Goal: Task Accomplishment & Management: Manage account settings

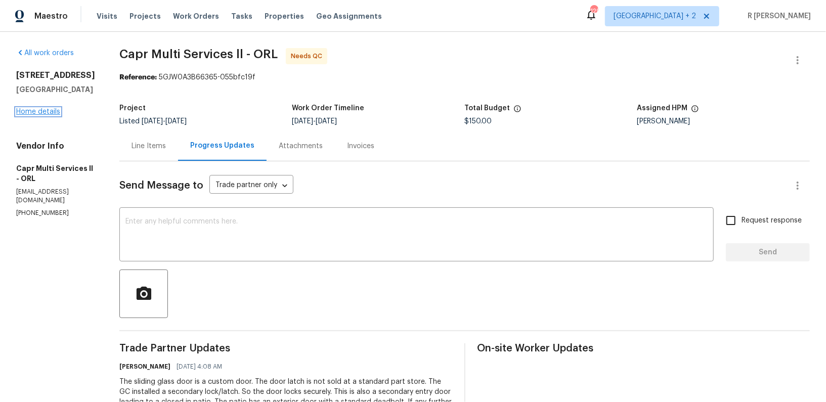
click at [55, 112] on link "Home details" at bounding box center [38, 111] width 44 height 7
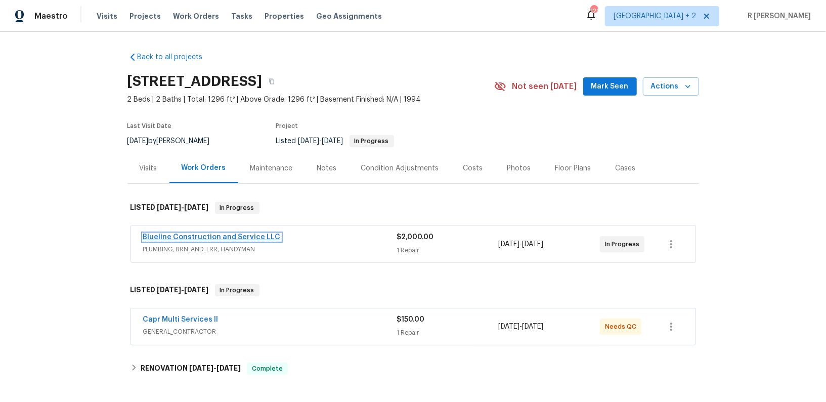
click at [236, 236] on link "Blueline Construction and Service LLC" at bounding box center [212, 237] width 138 height 7
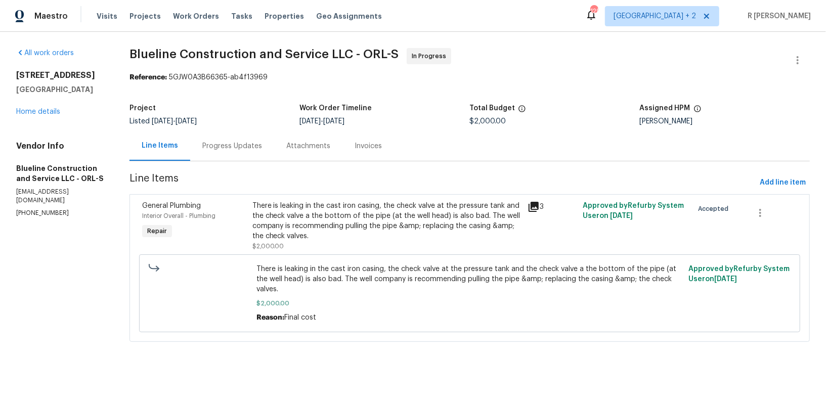
click at [241, 145] on div "Progress Updates" at bounding box center [232, 146] width 60 height 10
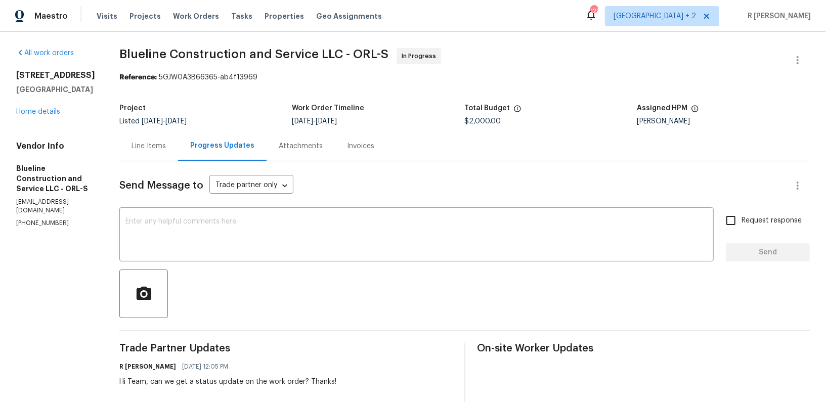
scroll to position [1, 0]
click at [39, 218] on p "(407) 702-8301" at bounding box center [55, 222] width 79 height 9
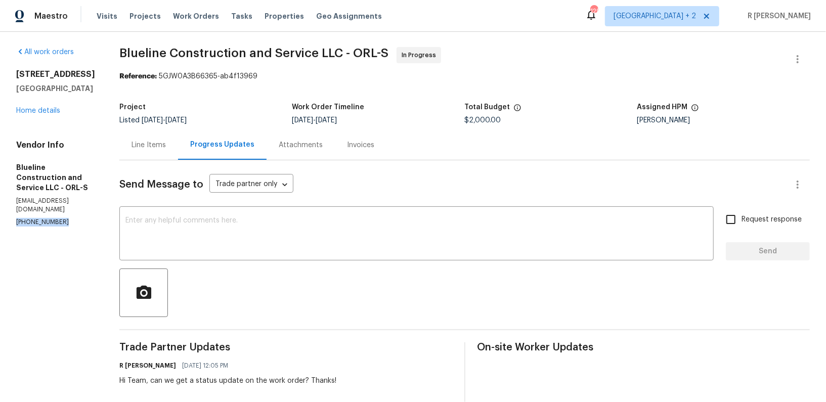
click at [39, 218] on p "(407) 702-8301" at bounding box center [55, 222] width 79 height 9
click at [27, 107] on link "Home details" at bounding box center [38, 110] width 44 height 7
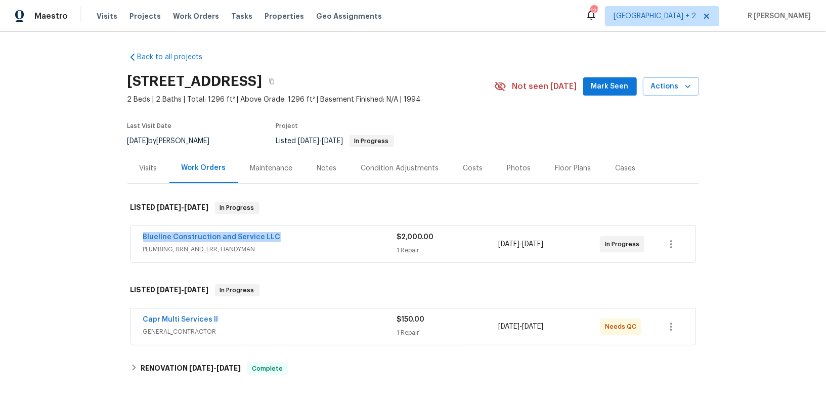
drag, startPoint x: 278, startPoint y: 238, endPoint x: 131, endPoint y: 237, distance: 147.3
click at [131, 237] on div "Blueline Construction and Service LLC PLUMBING, BRN_AND_LRR, HANDYMAN $2,000.00…" at bounding box center [413, 244] width 565 height 36
copy link "Blueline Construction and Service LLC"
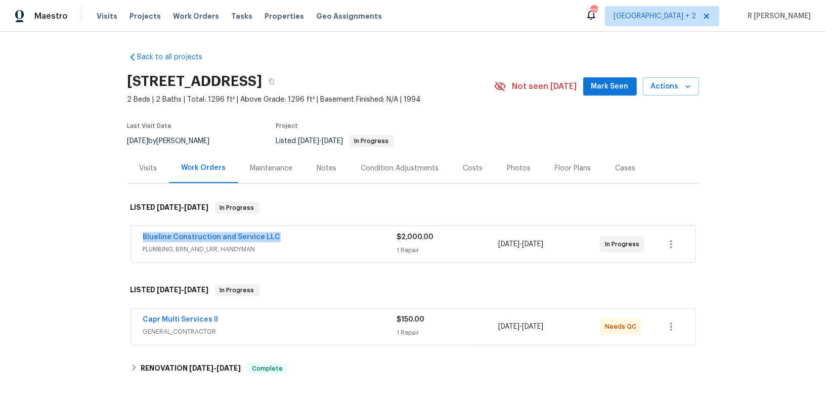
copy link "Blueline Construction and Service LLC"
click at [185, 316] on link "Capr Multi Services ll" at bounding box center [180, 319] width 75 height 7
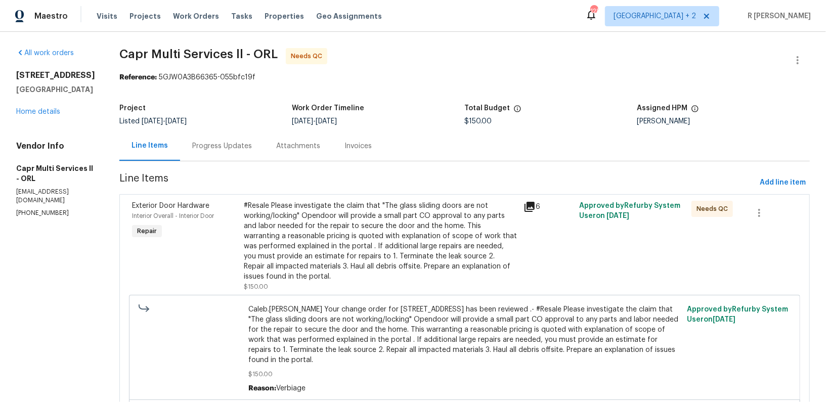
click at [318, 253] on div "#Resale Please investigate the claim that "The glass sliding doors are not work…" at bounding box center [381, 241] width 274 height 81
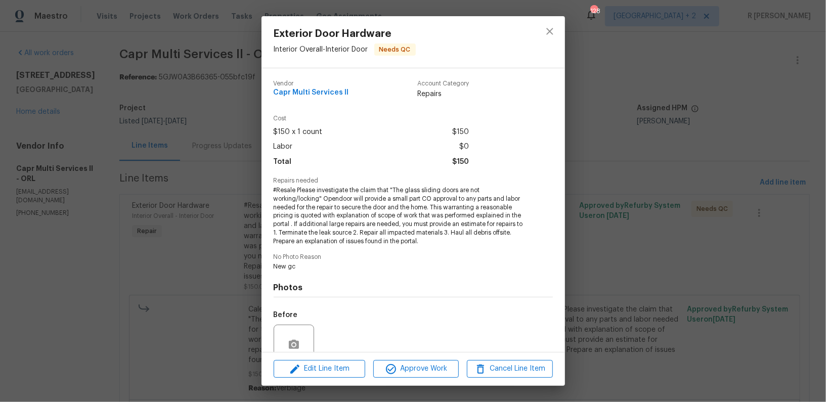
scroll to position [89, 0]
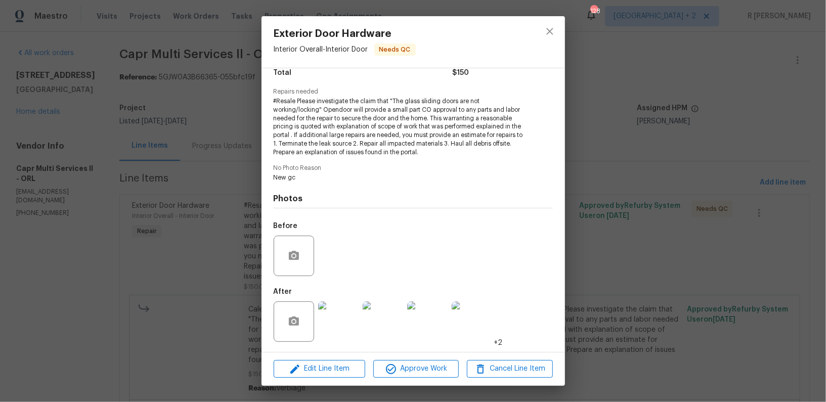
click at [339, 316] on img at bounding box center [338, 322] width 40 height 40
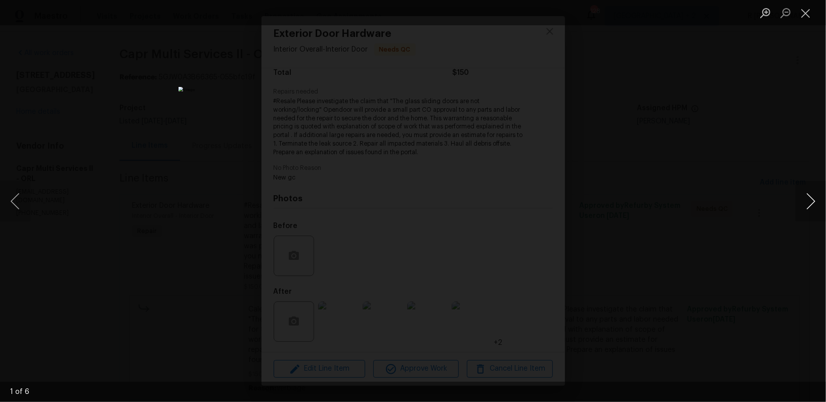
click at [812, 205] on button "Next image" at bounding box center [811, 201] width 30 height 40
click at [814, 200] on button "Next image" at bounding box center [811, 201] width 30 height 40
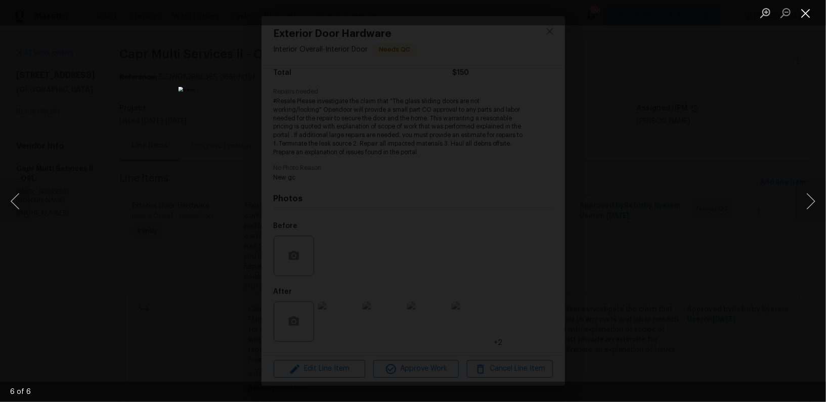
click at [812, 16] on button "Close lightbox" at bounding box center [806, 13] width 20 height 18
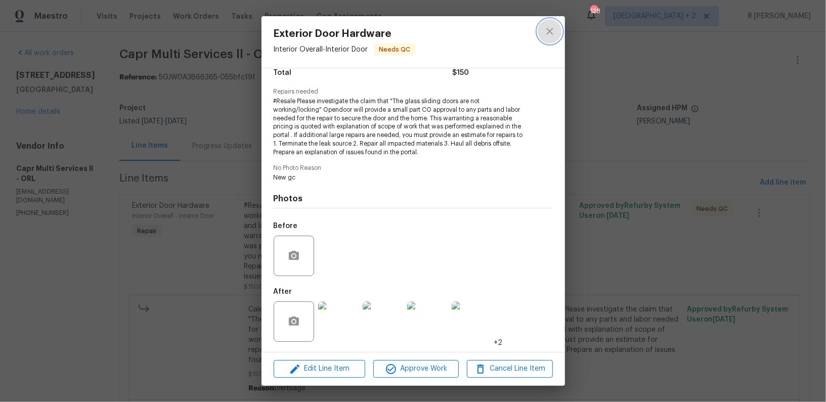
click at [549, 31] on icon "close" at bounding box center [549, 31] width 7 height 7
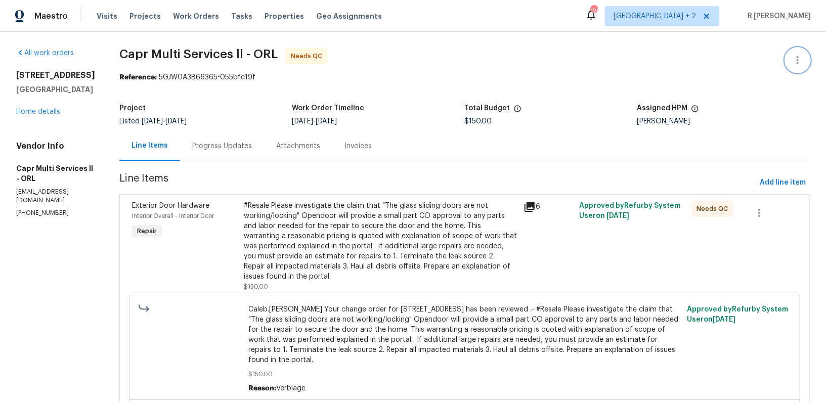
click at [801, 60] on icon "button" at bounding box center [798, 60] width 12 height 12
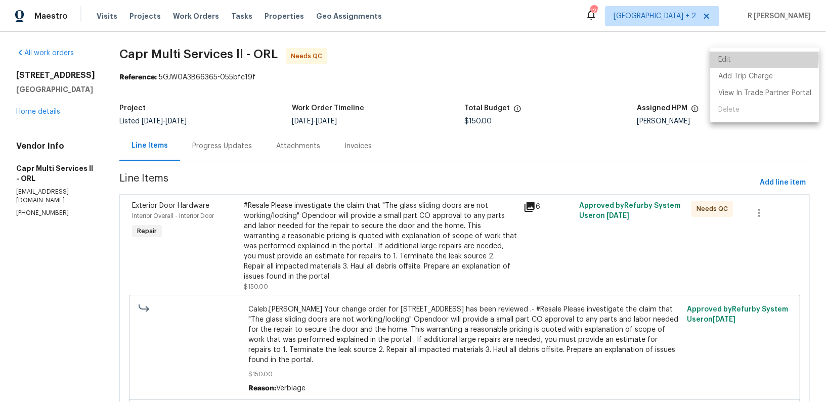
click at [717, 58] on li "Edit" at bounding box center [764, 60] width 109 height 17
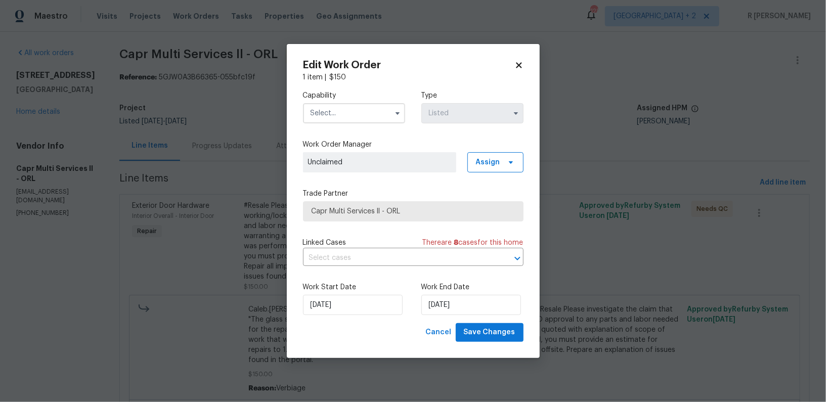
click at [327, 113] on input "text" at bounding box center [354, 113] width 102 height 20
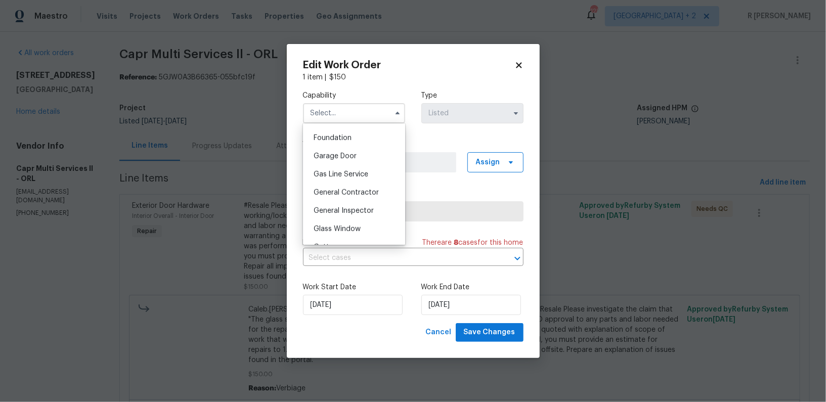
scroll to position [431, 0]
click at [353, 184] on div "General Contractor" at bounding box center [354, 188] width 97 height 18
type input "General Contractor"
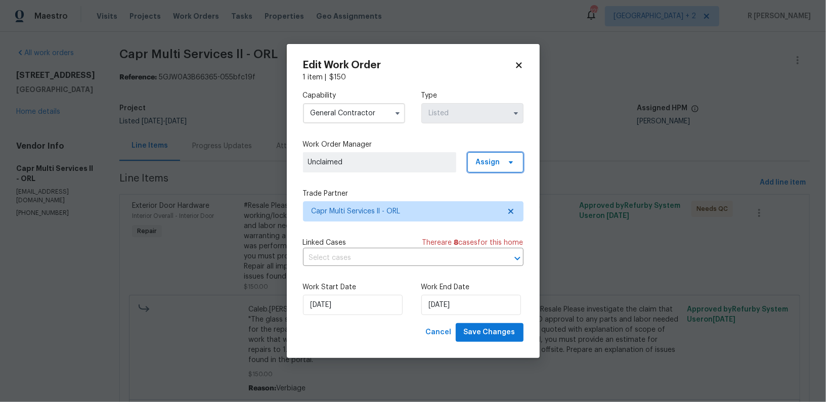
click at [487, 164] on span "Assign" at bounding box center [488, 162] width 24 height 10
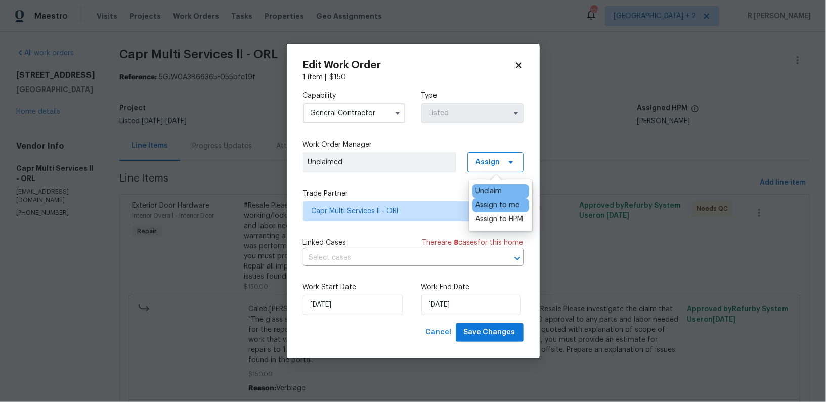
click at [497, 208] on div "Assign to me" at bounding box center [498, 205] width 44 height 10
click at [403, 234] on div "Capability General Contractor Type Listed Work Order Manager R Yogesh Kannan As…" at bounding box center [413, 202] width 221 height 241
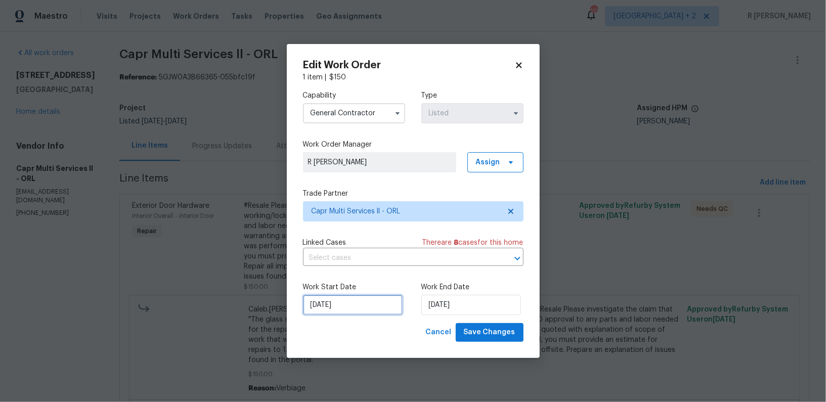
click at [322, 302] on input "11/09/2025" at bounding box center [353, 305] width 100 height 20
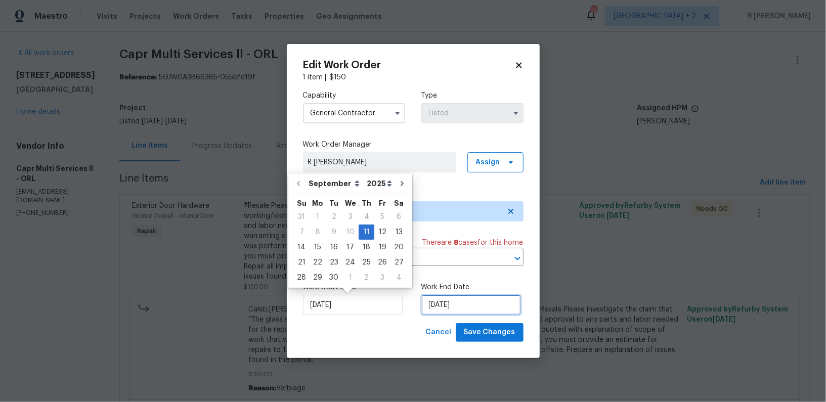
click at [456, 299] on input "12/09/2025" at bounding box center [472, 305] width 100 height 20
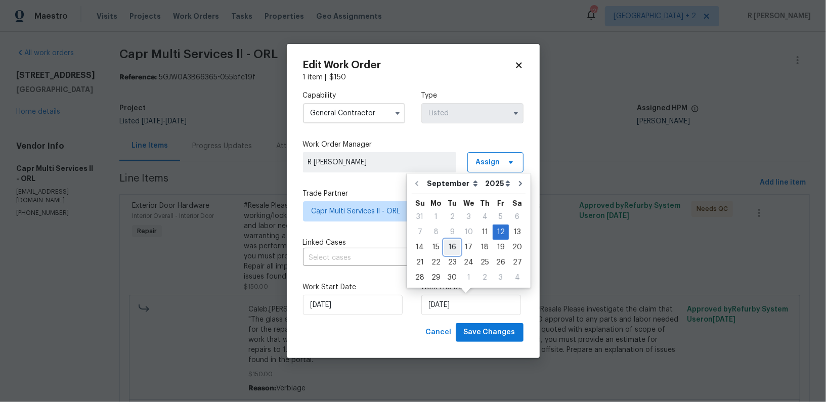
click at [454, 247] on div "16" at bounding box center [452, 247] width 16 height 14
type input "16/09/2025"
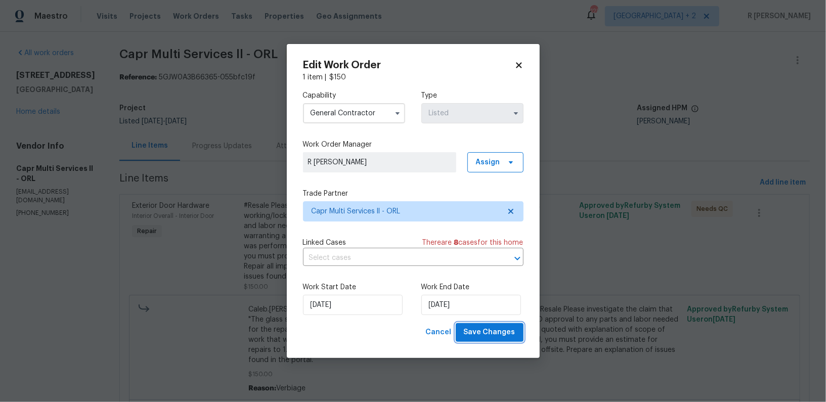
click at [492, 333] on span "Save Changes" at bounding box center [490, 332] width 52 height 13
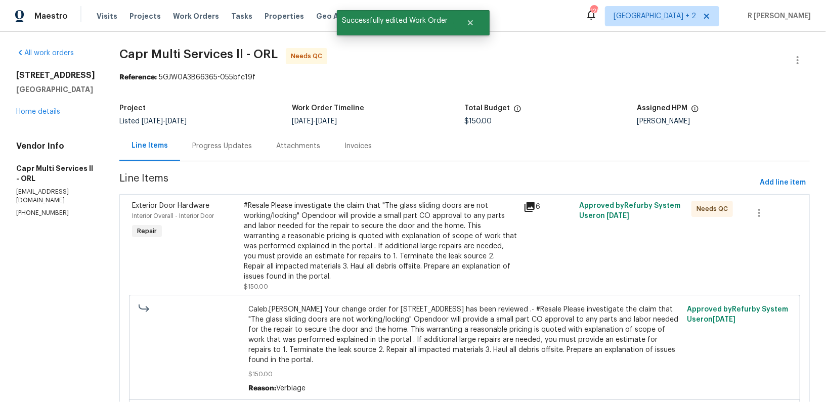
click at [215, 147] on div "Progress Updates" at bounding box center [222, 146] width 60 height 10
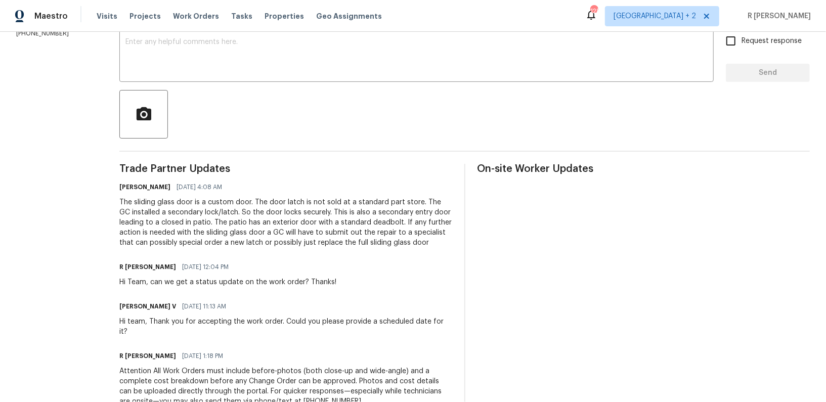
scroll to position [192, 0]
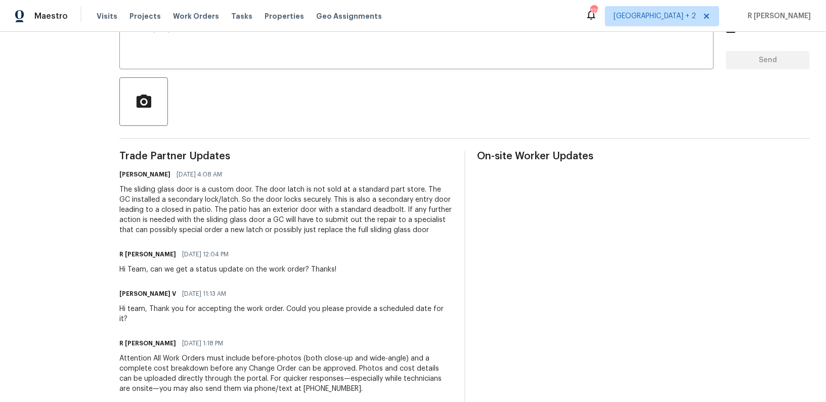
click at [312, 153] on span "Trade Partner Updates" at bounding box center [285, 156] width 333 height 10
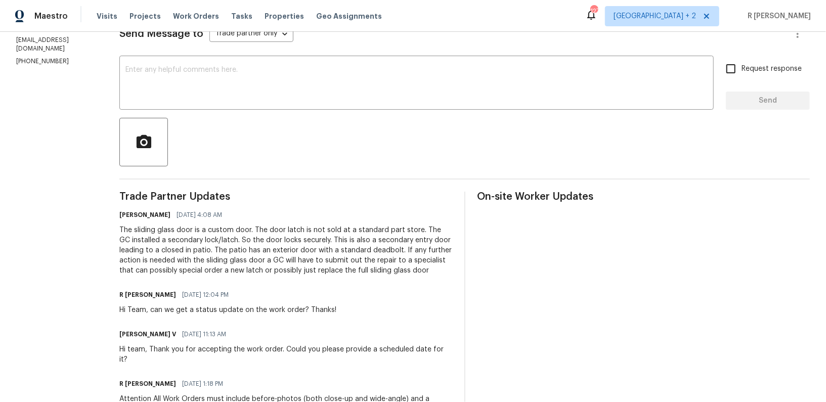
scroll to position [208, 0]
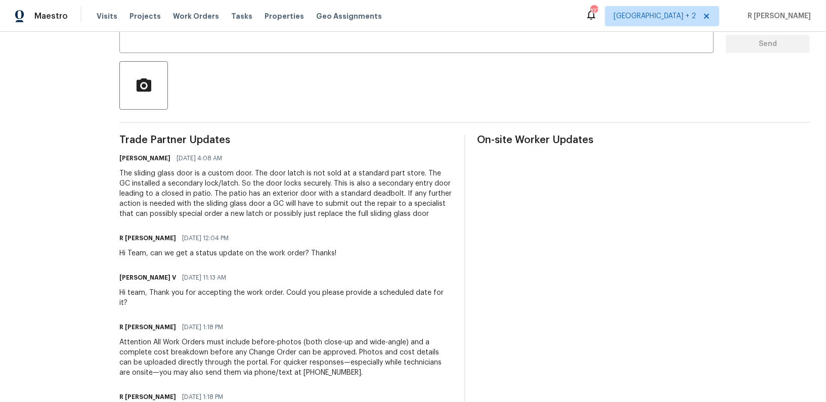
click at [302, 194] on div "The sliding glass door is a custom door. The door latch is not sold at a standa…" at bounding box center [285, 194] width 333 height 51
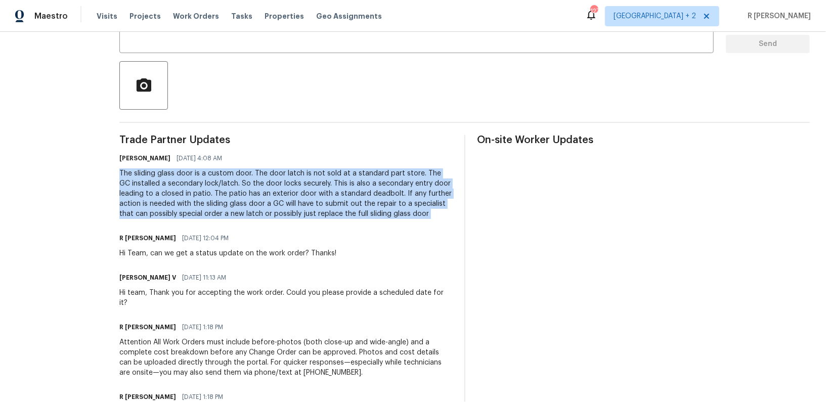
click at [302, 194] on div "The sliding glass door is a custom door. The door latch is not sold at a standa…" at bounding box center [285, 194] width 333 height 51
copy div "The sliding glass door is a custom door. The door latch is not sold at a standa…"
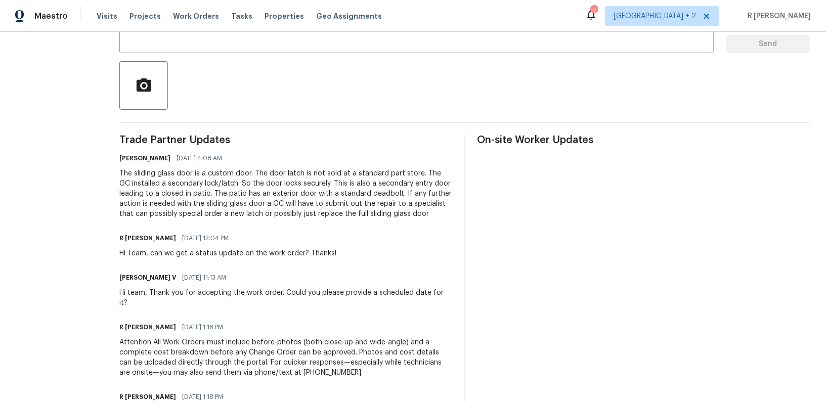
click at [333, 229] on div "Trade Partner Updates Caleb Hurst 09/16/2025 4:08 AM The sliding glass door is …" at bounding box center [285, 317] width 333 height 364
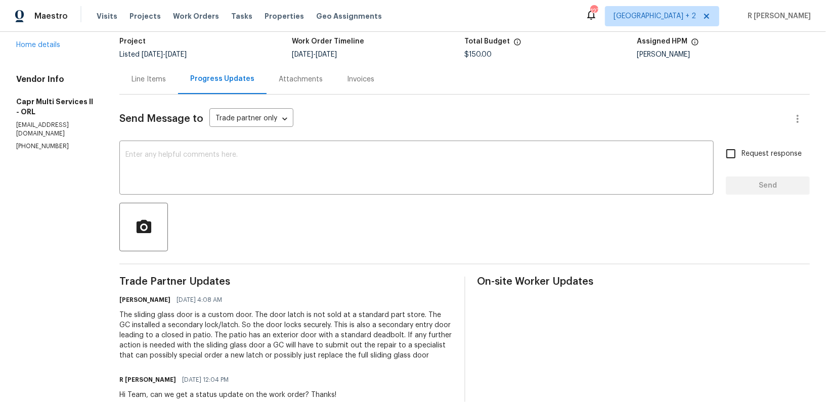
scroll to position [90, 0]
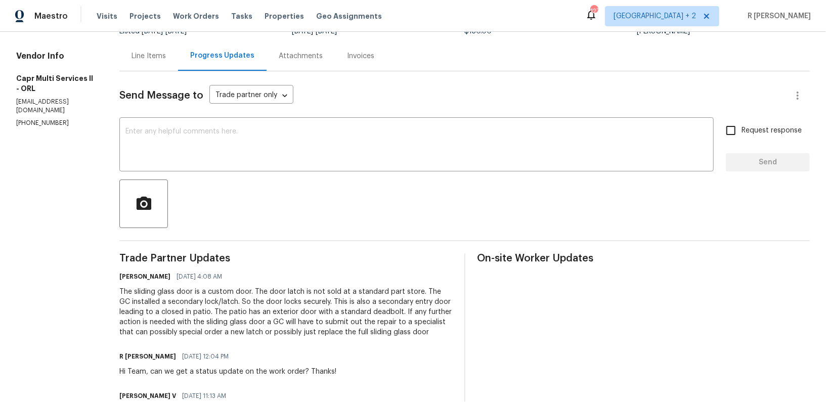
click at [103, 308] on div "All work orders 7655 SW 80th Pl Ocala, FL 34476 Home details Vendor Info Capr M…" at bounding box center [413, 288] width 826 height 692
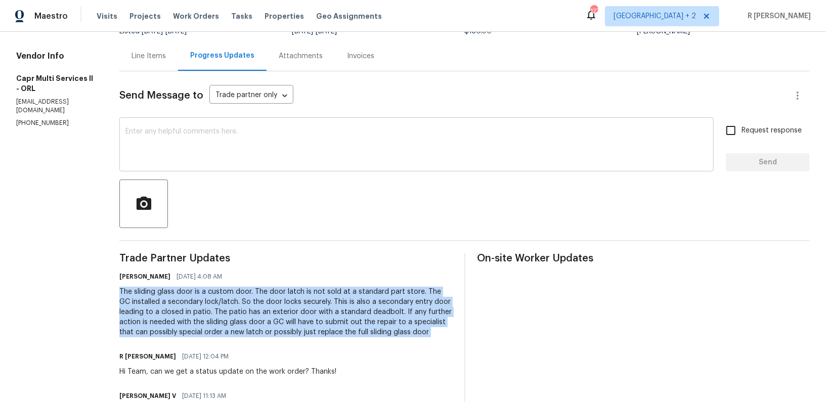
scroll to position [0, 0]
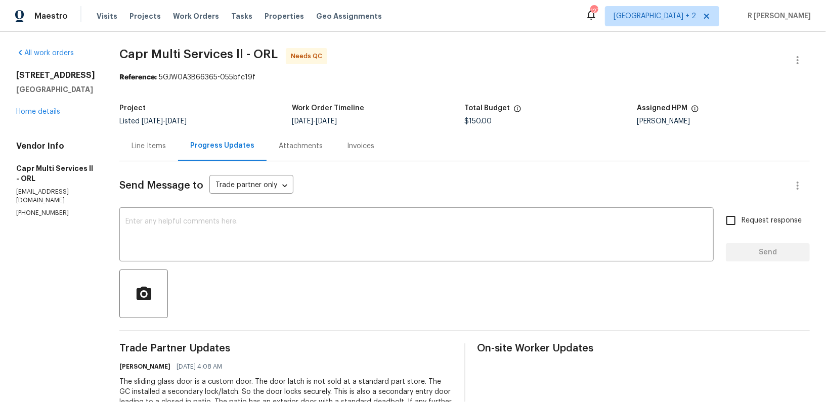
click at [136, 155] on div "Line Items" at bounding box center [148, 146] width 59 height 30
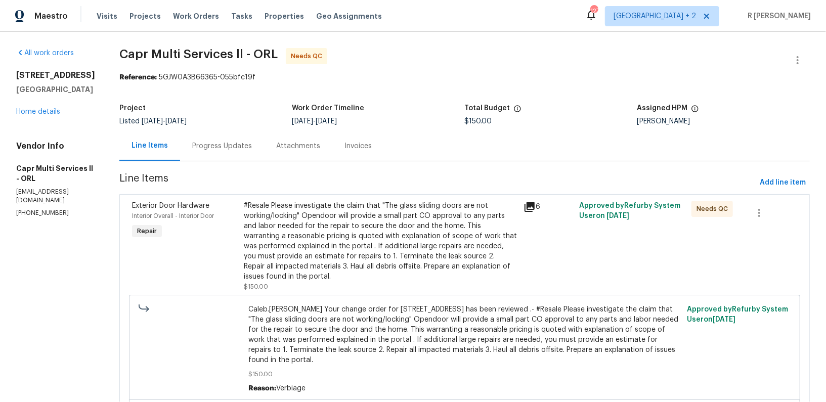
click at [525, 208] on icon at bounding box center [530, 207] width 10 height 10
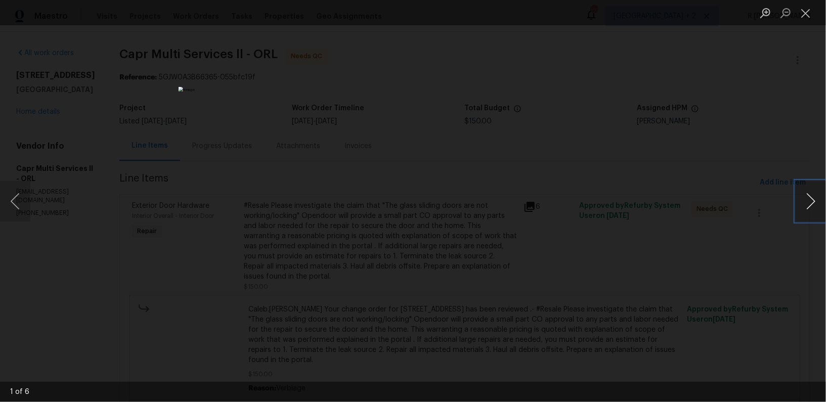
click at [819, 194] on button "Next image" at bounding box center [811, 201] width 30 height 40
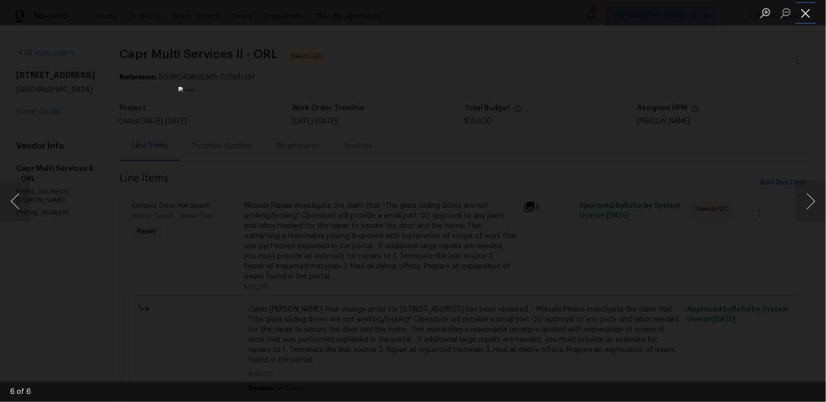
click at [804, 13] on button "Close lightbox" at bounding box center [806, 13] width 20 height 18
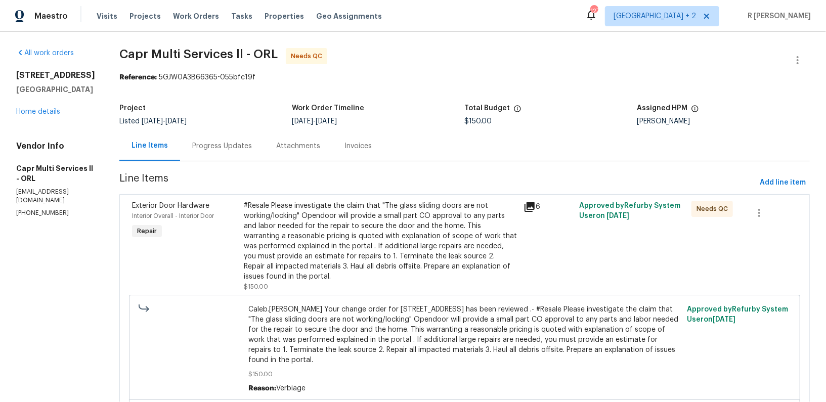
click at [180, 159] on div "Progress Updates" at bounding box center [222, 146] width 84 height 30
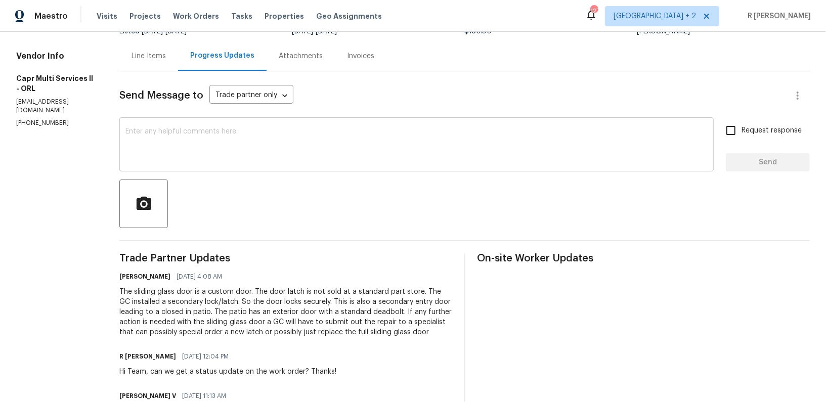
scroll to position [266, 0]
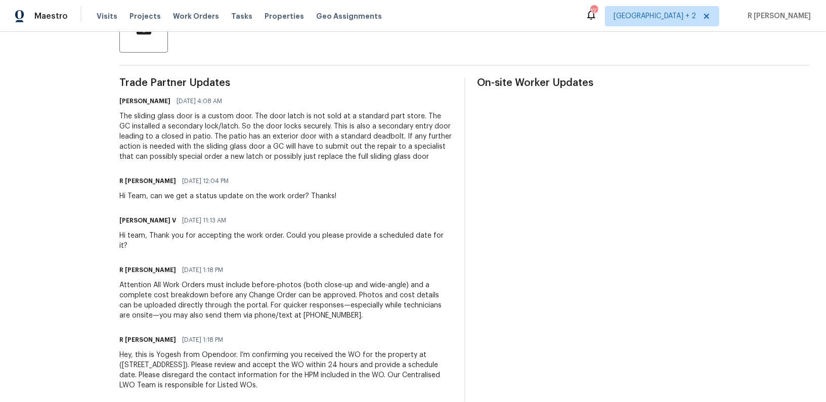
click at [275, 139] on div "The sliding glass door is a custom door. The door latch is not sold at a standa…" at bounding box center [285, 136] width 333 height 51
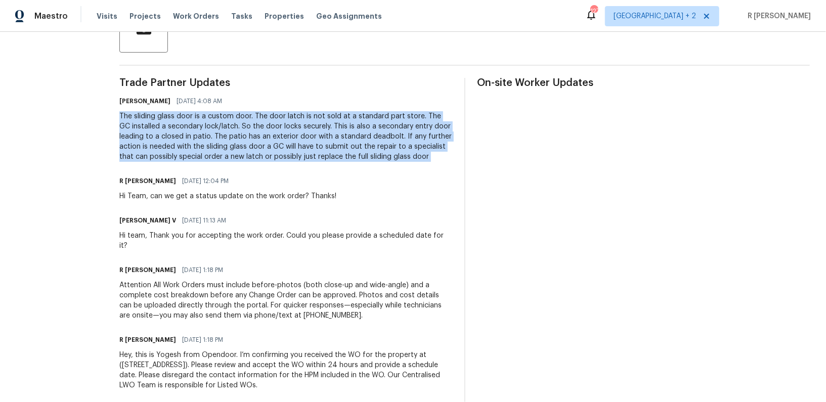
click at [275, 139] on div "The sliding glass door is a custom door. The door latch is not sold at a standa…" at bounding box center [285, 136] width 333 height 51
copy div "The sliding glass door is a custom door. The door latch is not sold at a standa…"
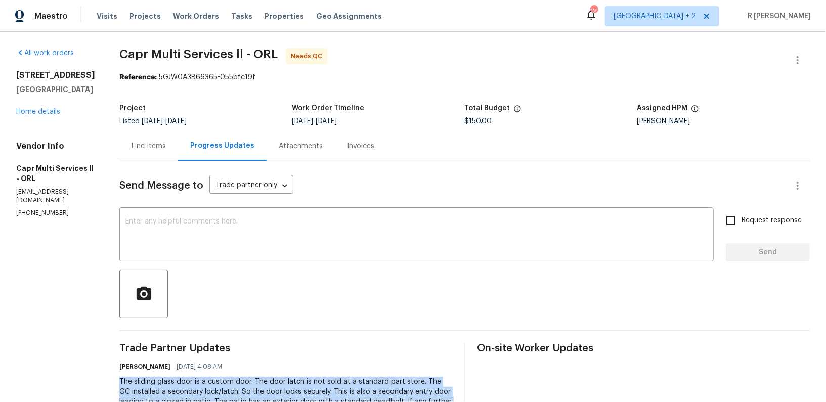
click at [132, 150] on div "Line Items" at bounding box center [149, 146] width 34 height 10
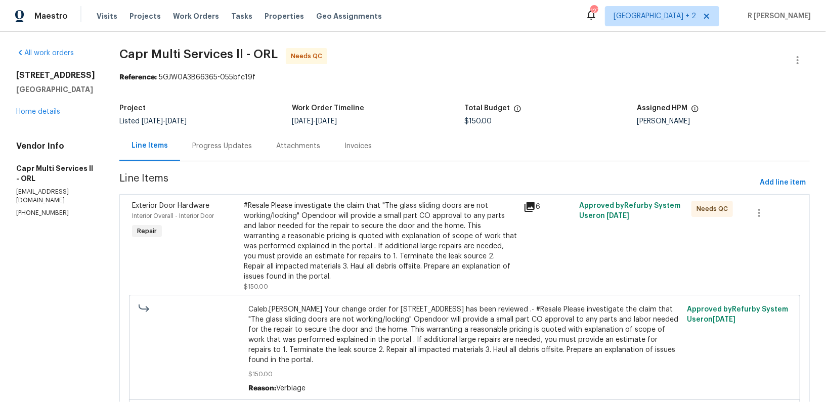
click at [361, 242] on div "#Resale Please investigate the claim that "The glass sliding doors are not work…" at bounding box center [381, 241] width 274 height 81
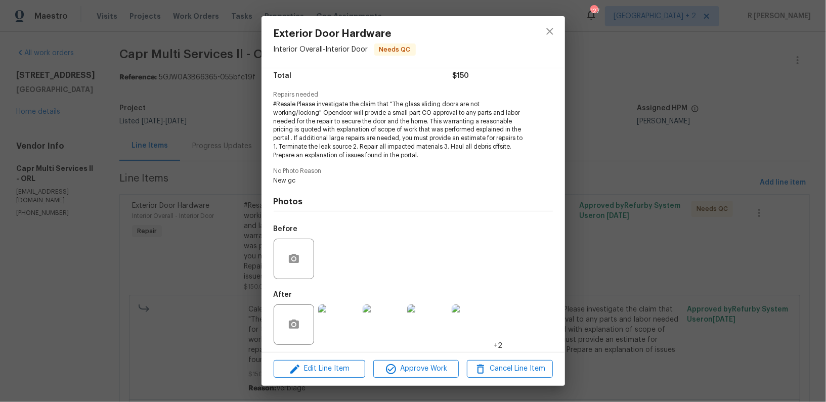
scroll to position [89, 0]
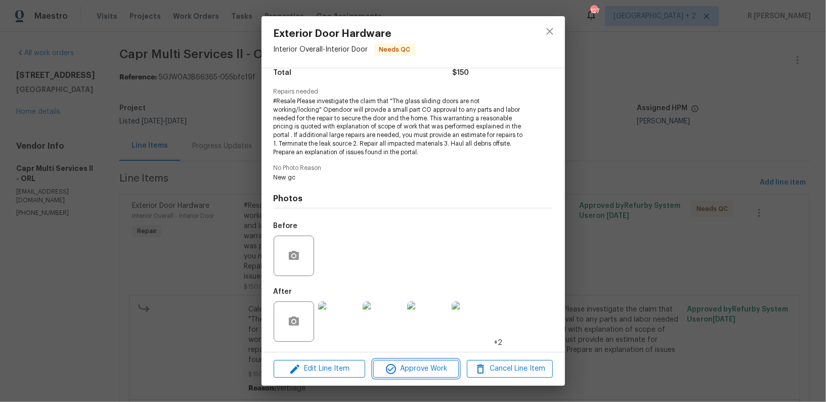
click at [424, 362] on button "Approve Work" at bounding box center [416, 369] width 86 height 18
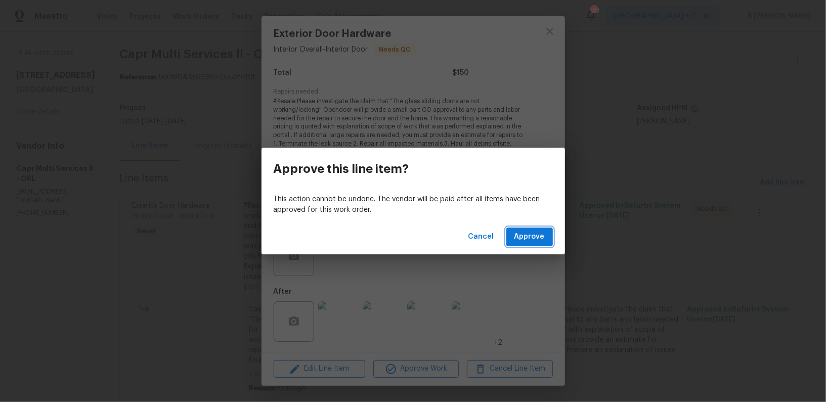
click at [536, 232] on span "Approve" at bounding box center [530, 237] width 30 height 13
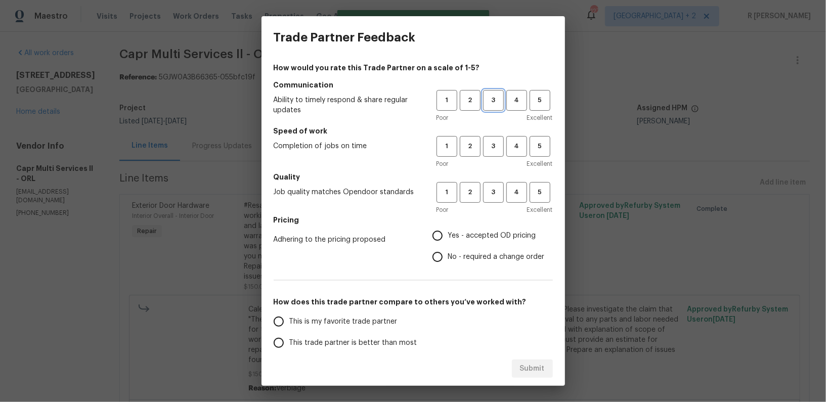
click at [496, 106] on span "3" at bounding box center [493, 101] width 19 height 12
click at [502, 137] on button "3" at bounding box center [493, 146] width 21 height 21
click at [484, 192] on span "3" at bounding box center [493, 193] width 19 height 12
click at [469, 241] on label "Yes - accepted OD pricing" at bounding box center [486, 235] width 118 height 21
click at [448, 241] on input "Yes - accepted OD pricing" at bounding box center [437, 235] width 21 height 21
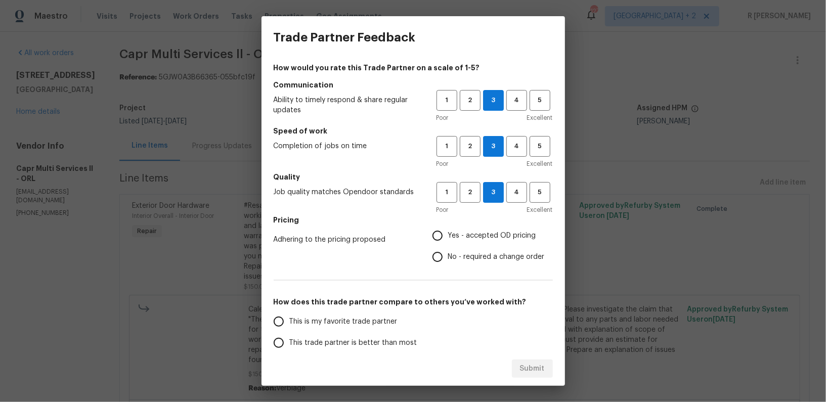
radio input "true"
click at [466, 260] on span "No - required a change order" at bounding box center [496, 257] width 97 height 11
click at [448, 260] on input "No - required a change order" at bounding box center [437, 256] width 21 height 21
radio input "true"
click at [366, 344] on span "This trade partner is better than most" at bounding box center [353, 343] width 128 height 11
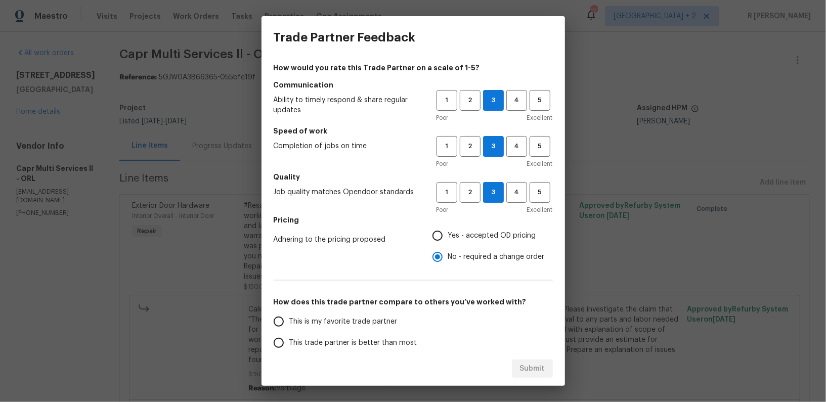
click at [289, 344] on input "This trade partner is better than most" at bounding box center [278, 342] width 21 height 21
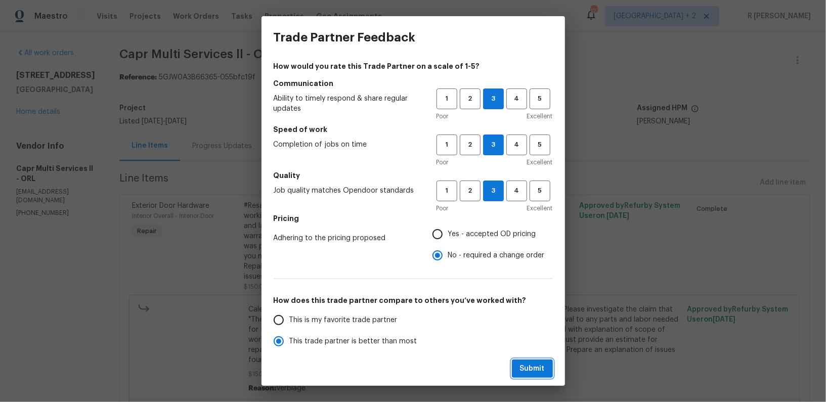
click at [536, 372] on span "Submit" at bounding box center [532, 369] width 25 height 13
radio input "true"
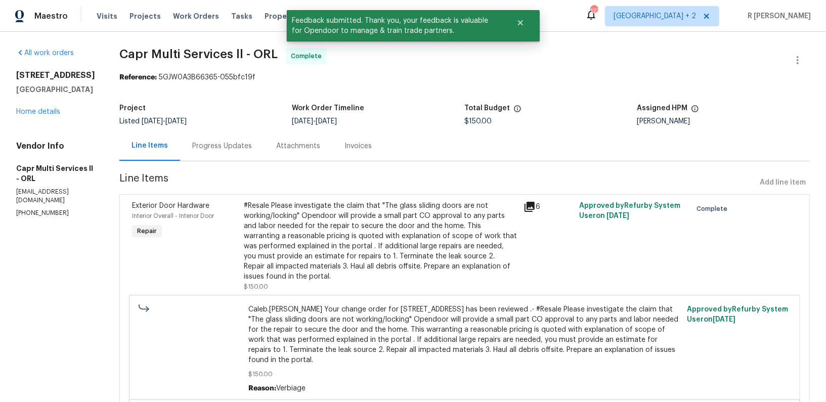
click at [223, 150] on div "Progress Updates" at bounding box center [222, 146] width 60 height 10
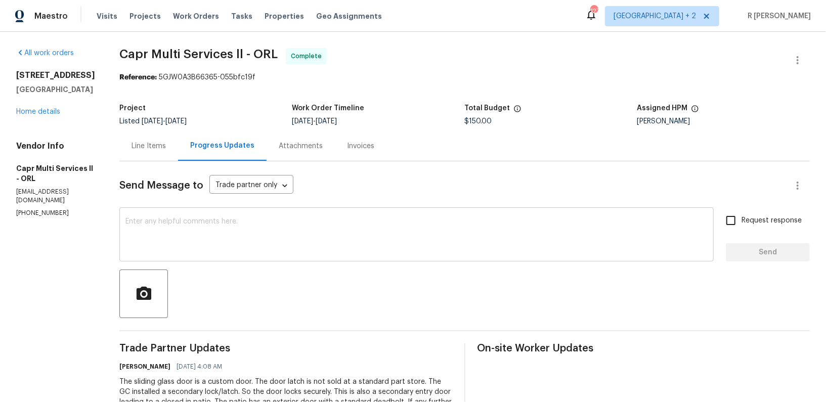
click at [380, 253] on textarea at bounding box center [416, 235] width 582 height 35
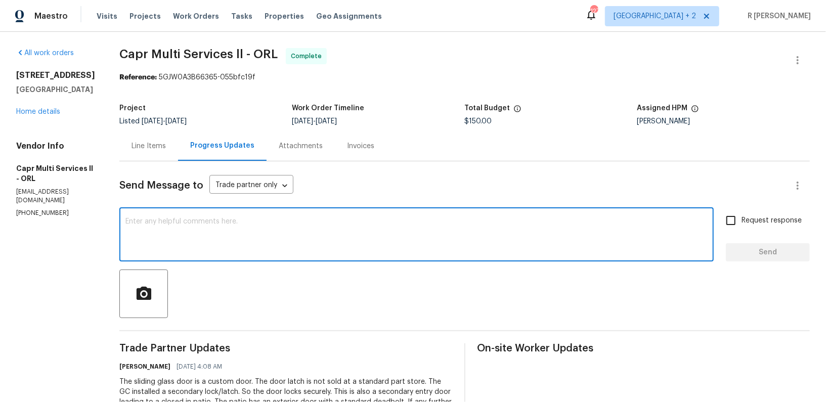
paste textarea "Hi Team, the work order has been approved. Kindly upload the detailed invoice. …"
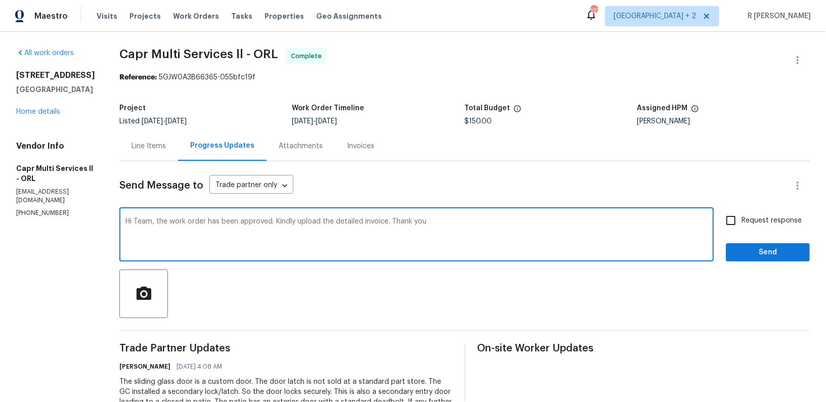
type textarea "Hi Team, the work order has been approved. Kindly upload the detailed invoice. …"
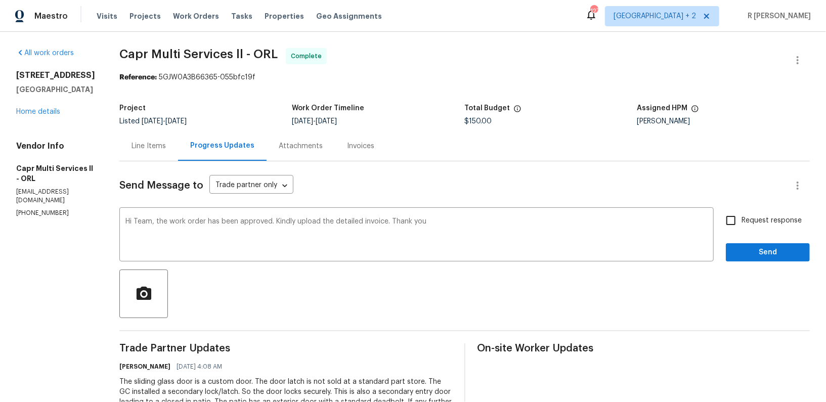
click at [756, 211] on label "Request response" at bounding box center [761, 220] width 81 height 21
click at [742, 211] on input "Request response" at bounding box center [731, 220] width 21 height 21
checkbox input "true"
click at [752, 255] on span "Send" at bounding box center [768, 252] width 68 height 13
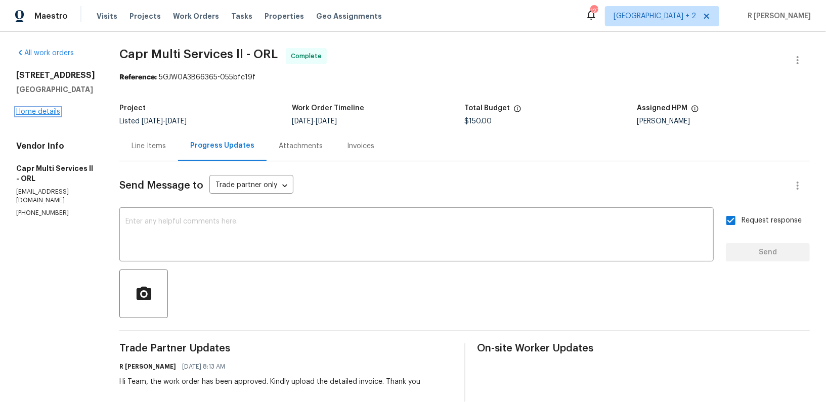
click at [50, 108] on link "Home details" at bounding box center [38, 111] width 44 height 7
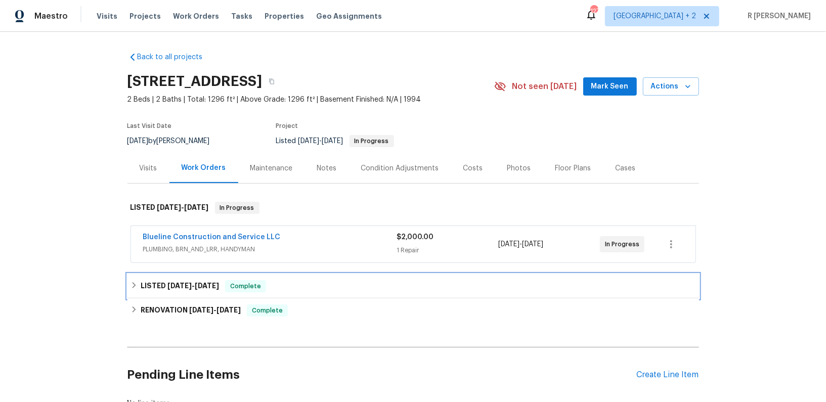
click at [202, 282] on span "9/16/25" at bounding box center [207, 285] width 24 height 7
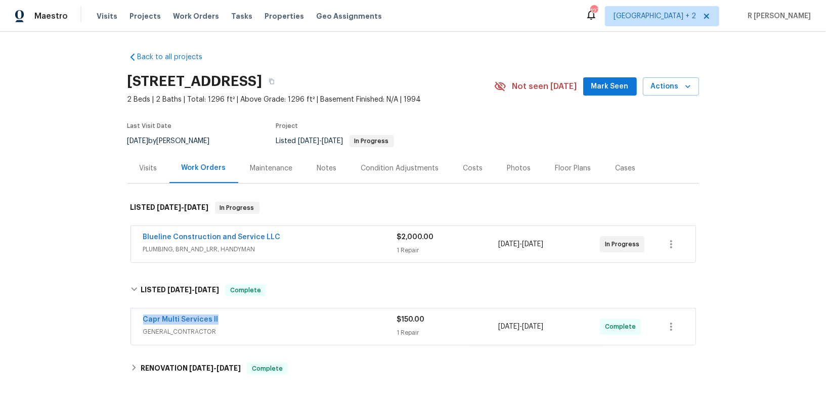
drag, startPoint x: 229, startPoint y: 317, endPoint x: 30, endPoint y: 316, distance: 198.4
click at [30, 316] on div "Back to all projects 7655 SW 80th Pl, Ocala, FL 34476 2 Beds | 2 Baths | Total:…" at bounding box center [413, 217] width 826 height 370
copy link "Capr Multi Services ll"
click at [198, 235] on link "Blueline Construction and Service LLC" at bounding box center [212, 237] width 138 height 7
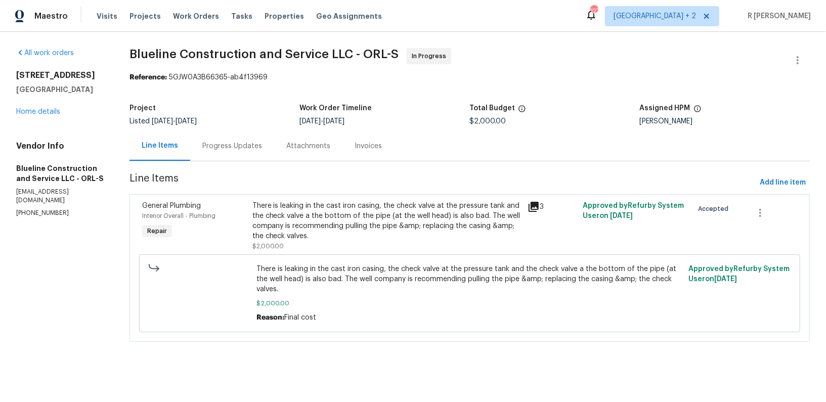
click at [208, 144] on div "Progress Updates" at bounding box center [232, 146] width 60 height 10
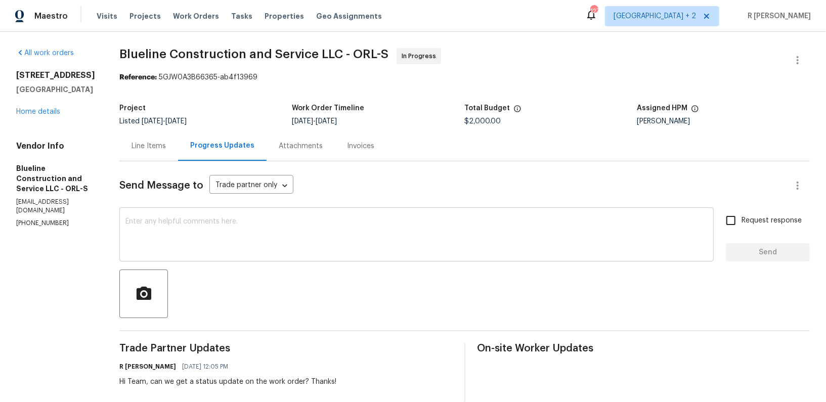
click at [396, 233] on textarea at bounding box center [416, 235] width 582 height 35
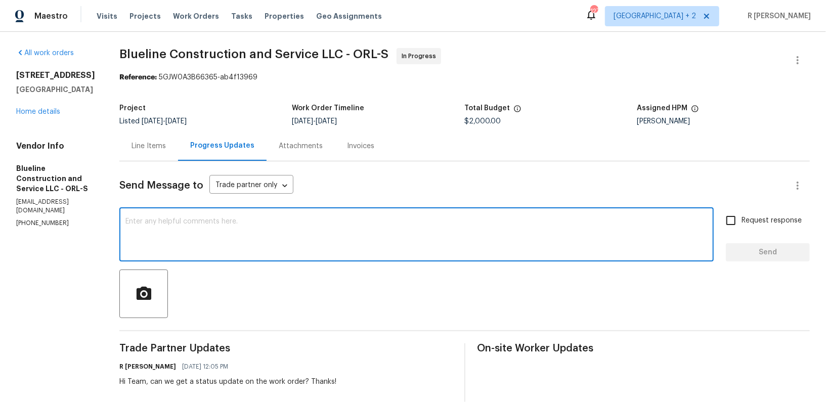
paste textarea "I hope everything is on track. Kindly provide a status update on the work order."
type textarea "I hope everything is on track. Kindly provide a status update on the work order."
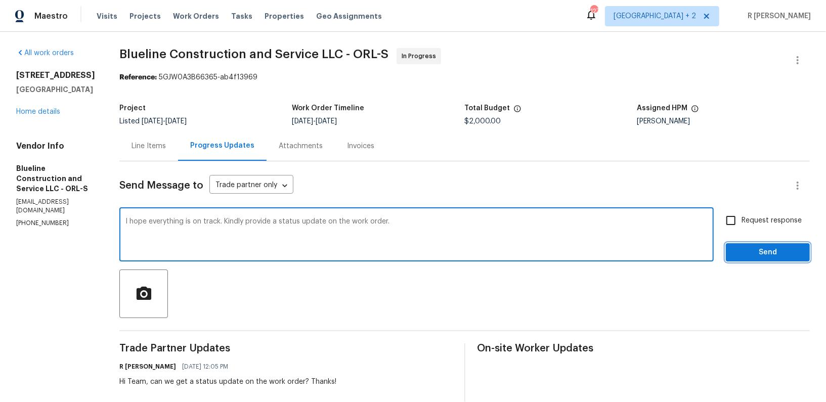
click at [763, 250] on span "Send" at bounding box center [768, 252] width 68 height 13
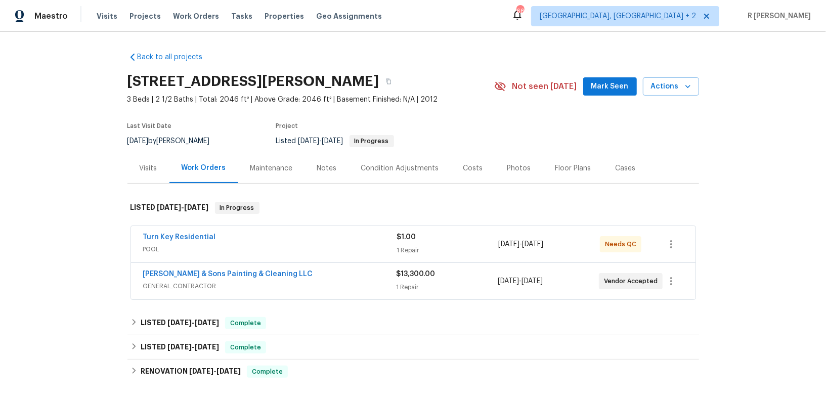
click at [229, 235] on div "Turn Key Residential" at bounding box center [270, 238] width 254 height 12
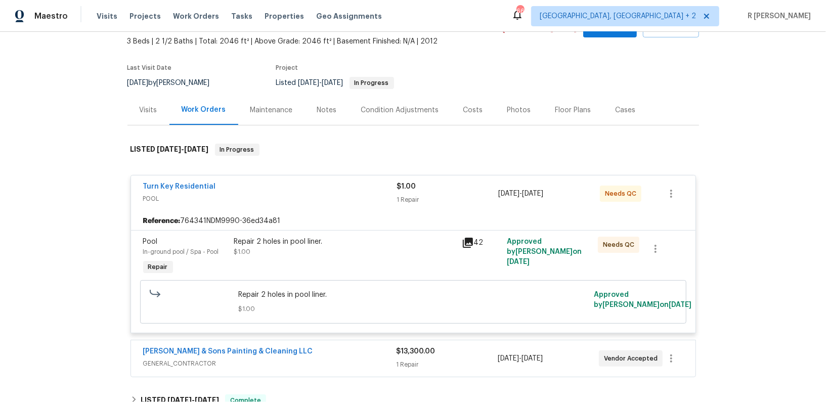
scroll to position [159, 0]
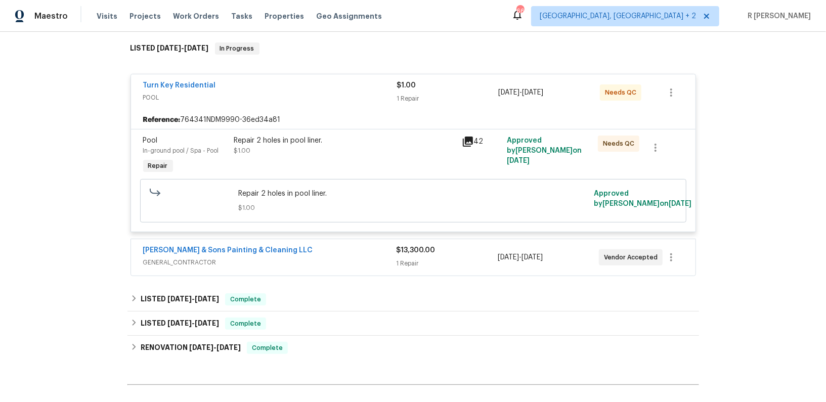
click at [277, 258] on span "GENERAL_CONTRACTOR" at bounding box center [270, 263] width 254 height 10
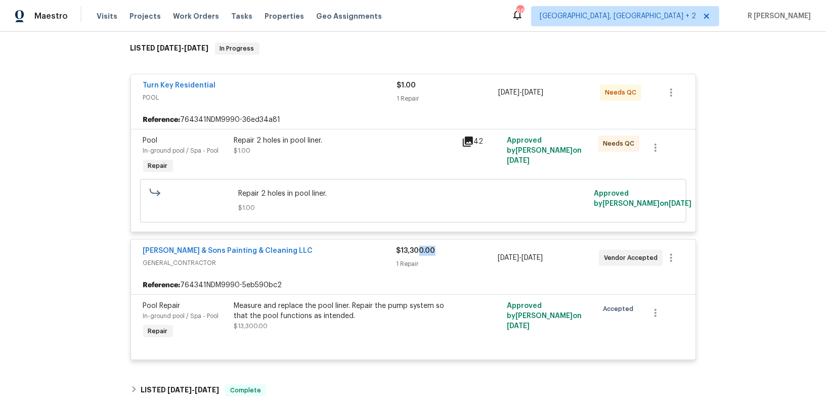
drag, startPoint x: 448, startPoint y: 249, endPoint x: 378, endPoint y: 247, distance: 70.4
click at [384, 247] on div "Hodge & Sons Painting & Cleaning LLC GENERAL_CONTRACTOR $13,300.00 1 Repair 9/4…" at bounding box center [401, 258] width 516 height 24
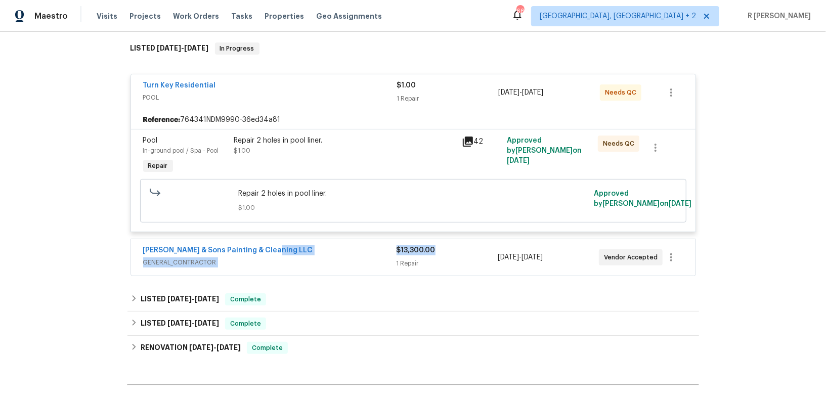
click at [360, 254] on div "Hodge & Sons Painting & Cleaning LLC" at bounding box center [270, 251] width 254 height 12
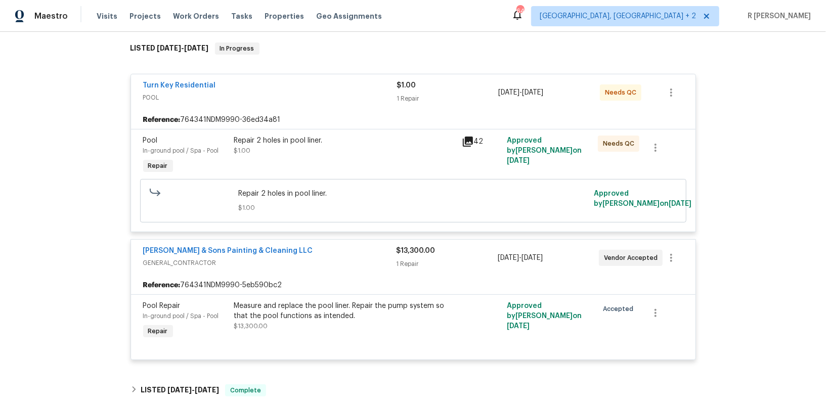
scroll to position [0, 0]
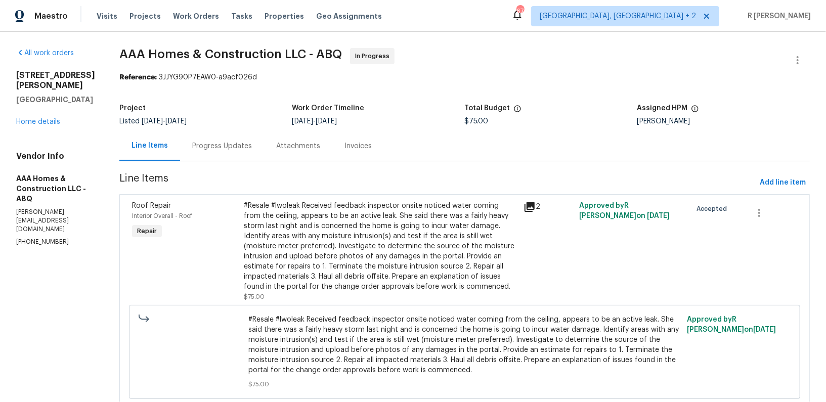
click at [236, 139] on div "Progress Updates" at bounding box center [222, 146] width 84 height 30
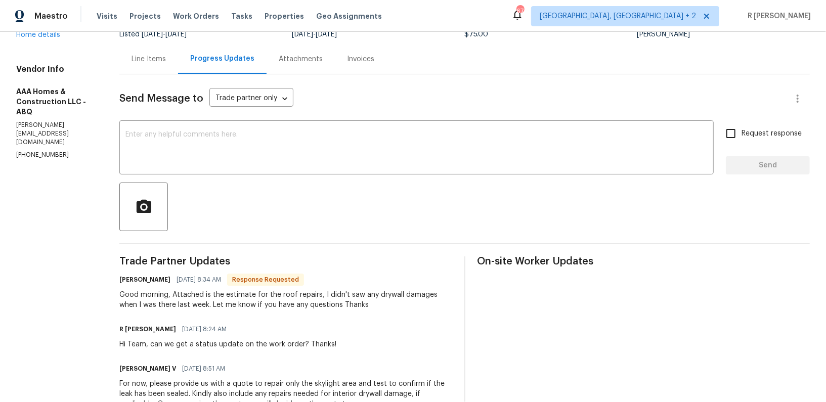
scroll to position [43, 0]
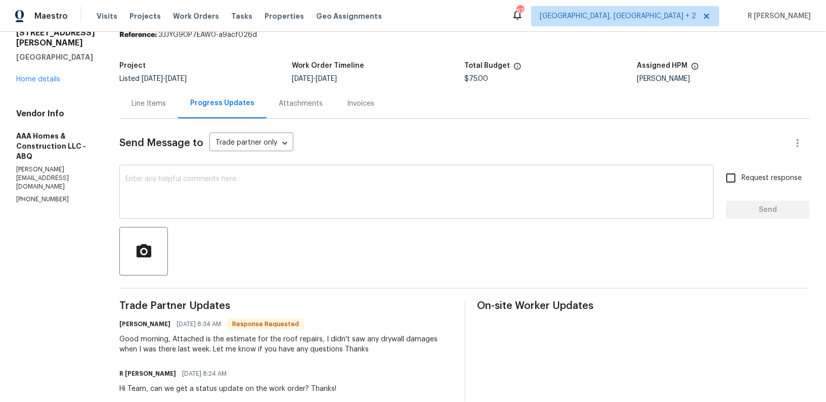
click at [302, 182] on textarea at bounding box center [416, 193] width 582 height 35
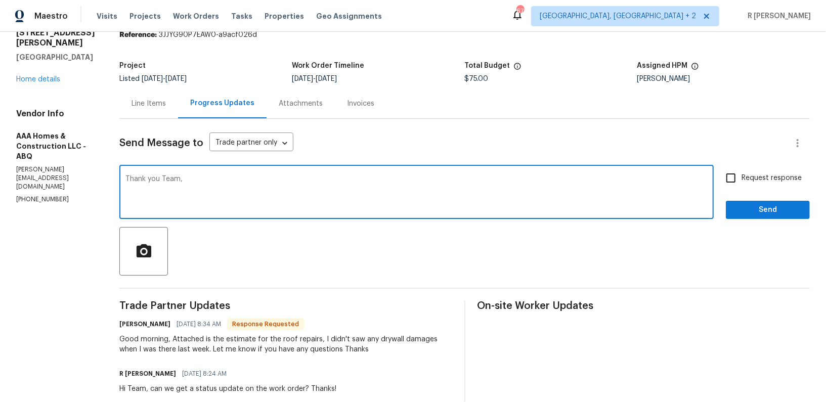
click at [124, 321] on h6 "Obel Solis" at bounding box center [144, 324] width 51 height 10
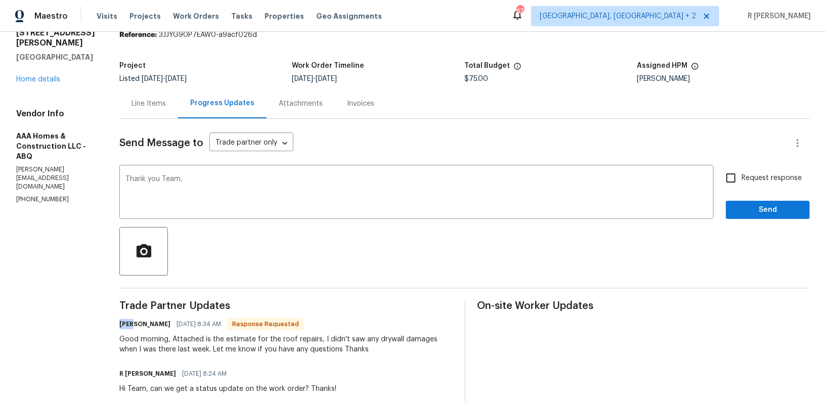
click at [124, 321] on h6 "Obel Solis" at bounding box center [144, 324] width 51 height 10
copy h6 "Obel"
click at [165, 184] on textarea "Thank you Team," at bounding box center [416, 193] width 582 height 35
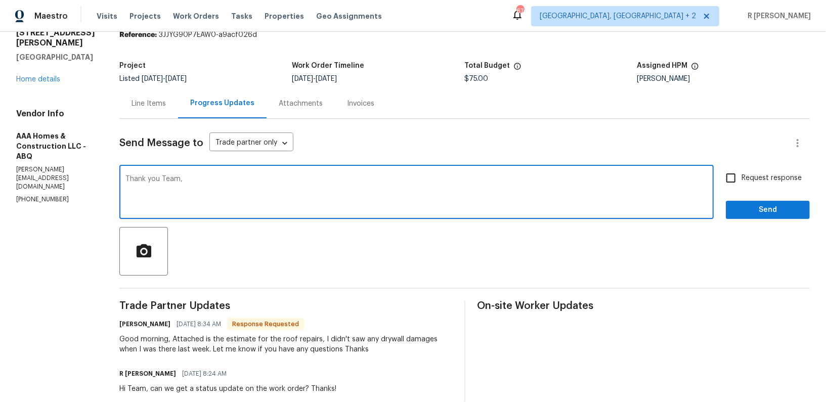
click at [165, 184] on textarea "Thank you Team," at bounding box center [416, 193] width 582 height 35
click at [169, 178] on textarea "Thank you Team," at bounding box center [416, 193] width 582 height 35
paste textarea "Obel"
click at [242, 190] on textarea "Thank you Obel," at bounding box center [416, 193] width 582 height 35
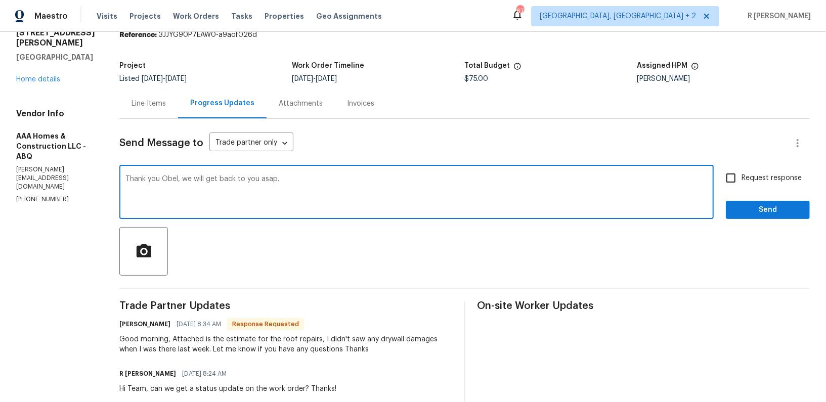
type textarea "Thank you Obel, we will get back to you asap."
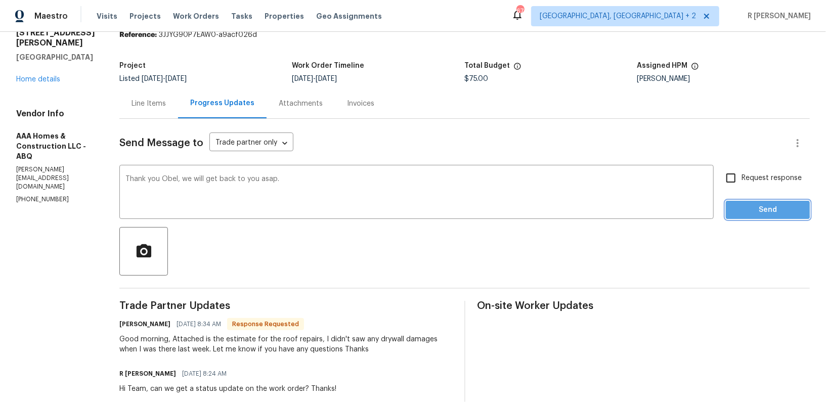
click at [748, 204] on span "Send" at bounding box center [768, 210] width 68 height 13
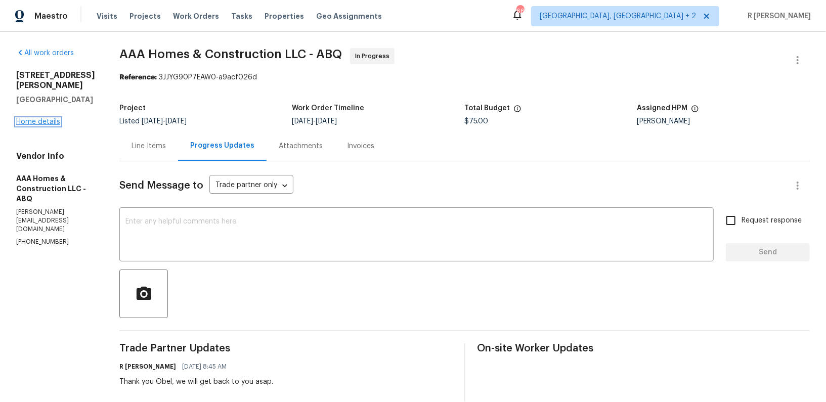
click at [34, 125] on link "Home details" at bounding box center [38, 121] width 44 height 7
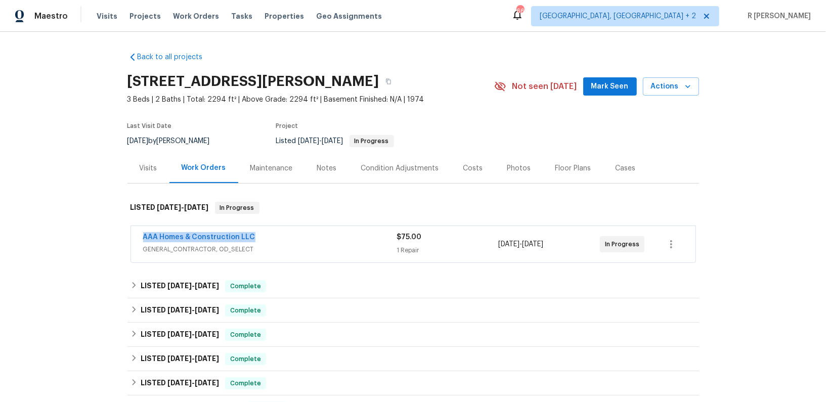
drag, startPoint x: 260, startPoint y: 237, endPoint x: 57, endPoint y: 237, distance: 202.9
click at [57, 237] on div "Back to all projects 3912 Wellesley Dr NE, Albuquerque, NM 87107 3 Beds | 2 Bat…" at bounding box center [413, 217] width 826 height 370
copy link "AAA Homes & Construction LLC"
click at [305, 234] on div "AAA Homes & Construction LLC" at bounding box center [270, 238] width 254 height 12
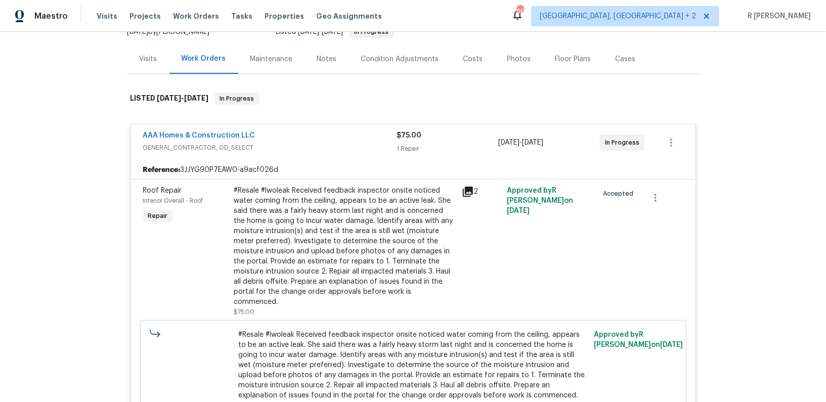
scroll to position [119, 0]
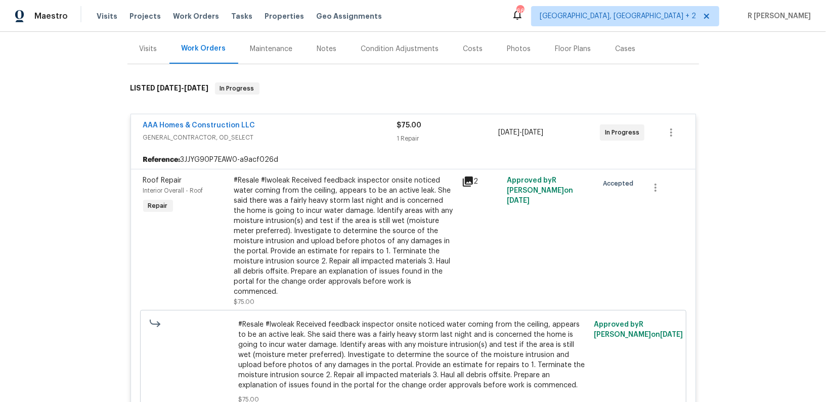
click at [295, 226] on div "#Resale #lwoleak Received feedback inspector onsite noticed water coming from t…" at bounding box center [345, 236] width 222 height 121
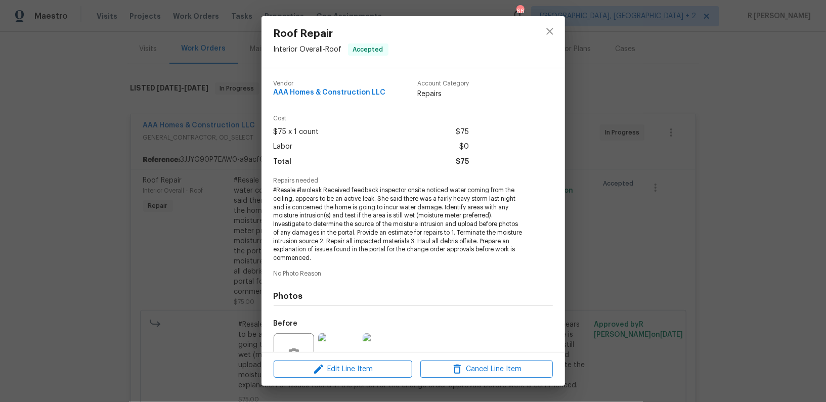
click at [366, 201] on span "#Resale #lwoleak Received feedback inspector onsite noticed water coming from t…" at bounding box center [399, 224] width 251 height 76
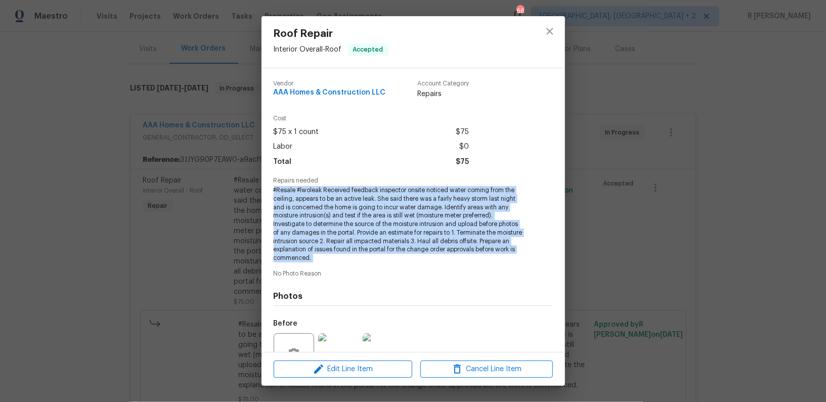
click at [366, 201] on span "#Resale #lwoleak Received feedback inspector onsite noticed water coming from t…" at bounding box center [399, 224] width 251 height 76
copy span "#Resale #lwoleak Received feedback inspector onsite noticed water coming from t…"
click at [546, 37] on icon "close" at bounding box center [550, 31] width 12 height 12
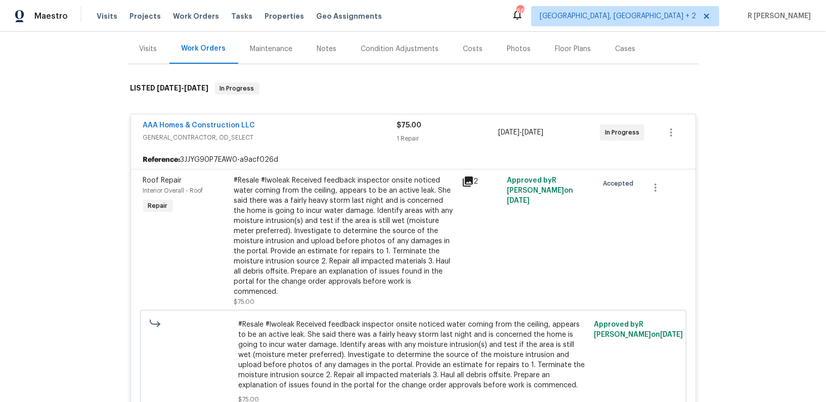
click at [195, 120] on span "AAA Homes & Construction LLC" at bounding box center [199, 125] width 112 height 10
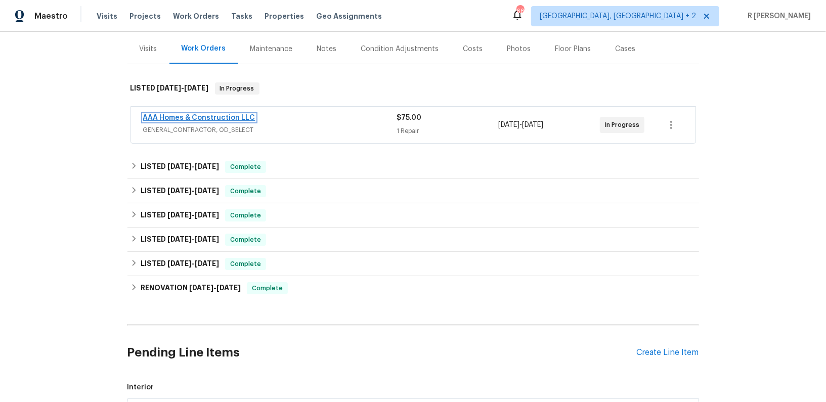
click at [195, 119] on link "AAA Homes & Construction LLC" at bounding box center [199, 117] width 112 height 7
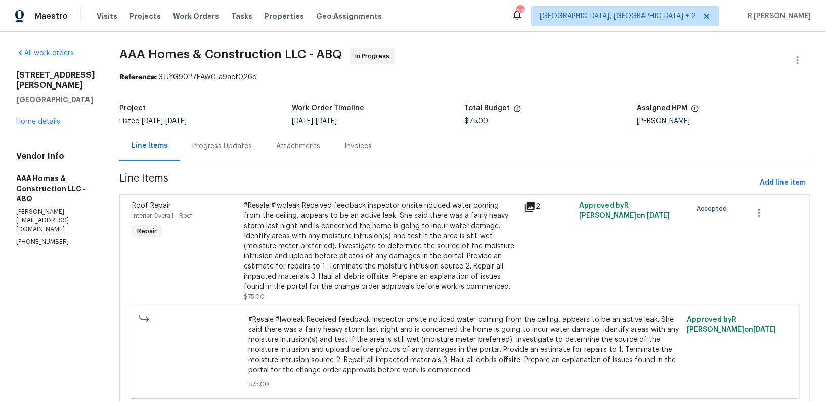
click at [215, 150] on div "Progress Updates" at bounding box center [222, 146] width 60 height 10
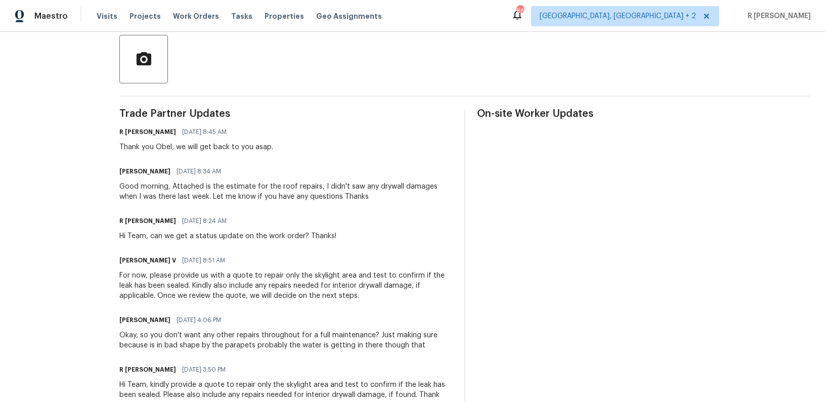
scroll to position [250, 0]
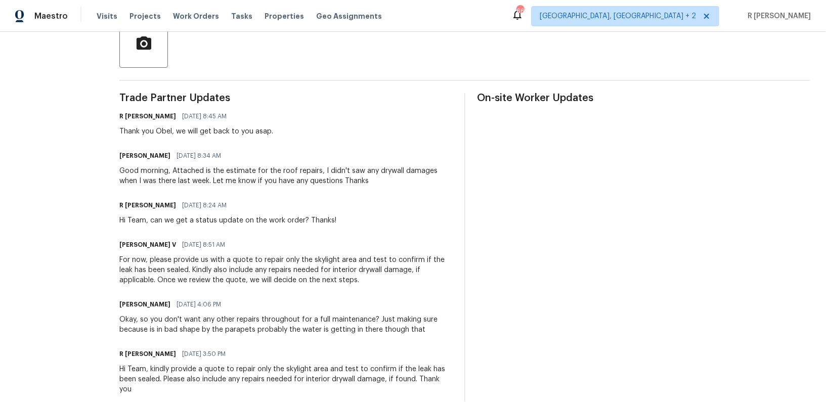
click at [271, 183] on div "Good morning, Attached is the estimate for the roof repairs, I didn't saw any d…" at bounding box center [285, 176] width 333 height 20
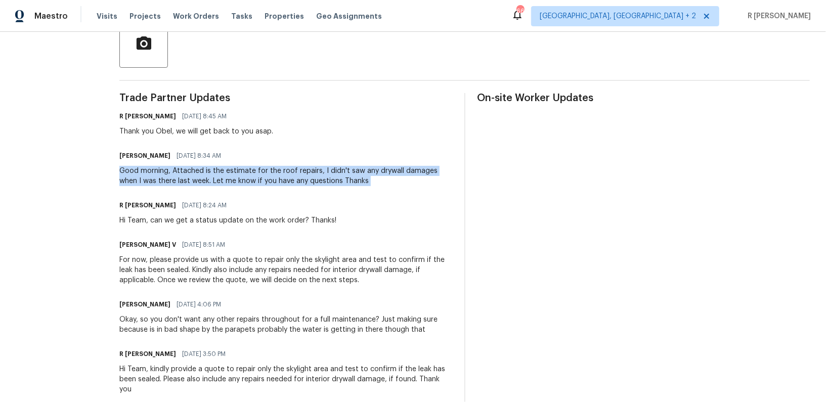
click at [271, 183] on div "Good morning, Attached is the estimate for the roof repairs, I didn't saw any d…" at bounding box center [285, 176] width 333 height 20
copy div "Good morning, Attached is the estimate for the roof repairs, I didn't saw any d…"
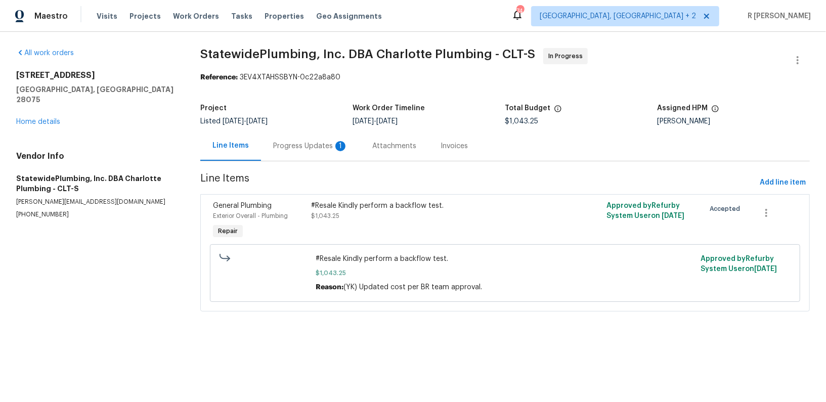
click at [306, 143] on div "Progress Updates 1" at bounding box center [310, 146] width 75 height 10
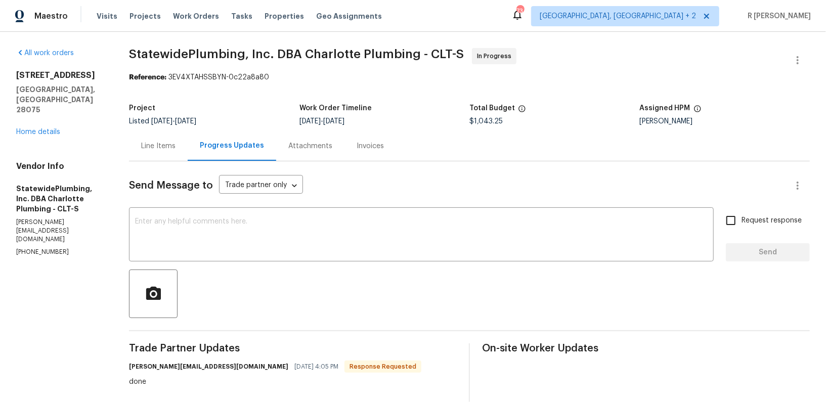
click at [161, 143] on div "Line Items" at bounding box center [158, 146] width 34 height 10
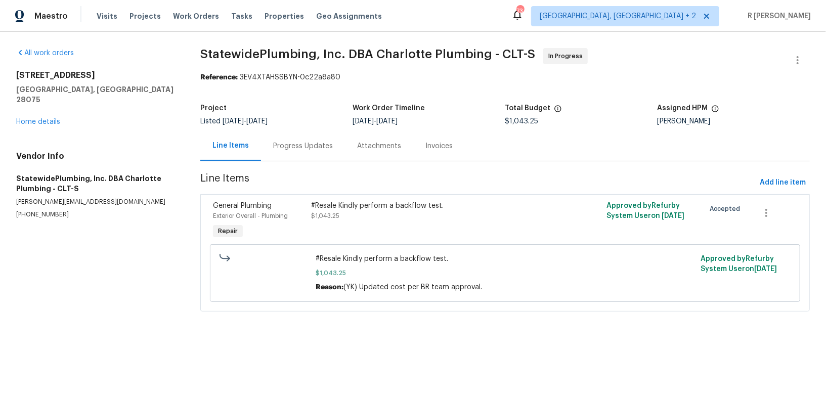
click at [298, 167] on section "StatewidePlumbing, Inc. DBA Charlotte Plumbing - CLT-S In Progress Reference: 3…" at bounding box center [505, 186] width 610 height 276
click at [324, 150] on div "Progress Updates" at bounding box center [303, 146] width 60 height 10
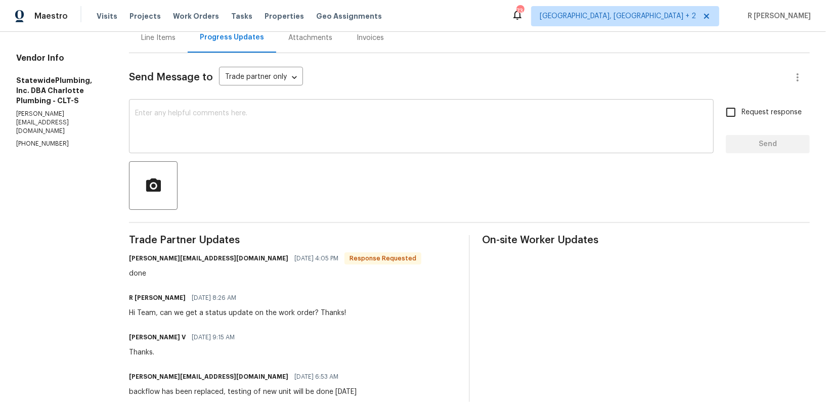
scroll to position [125, 0]
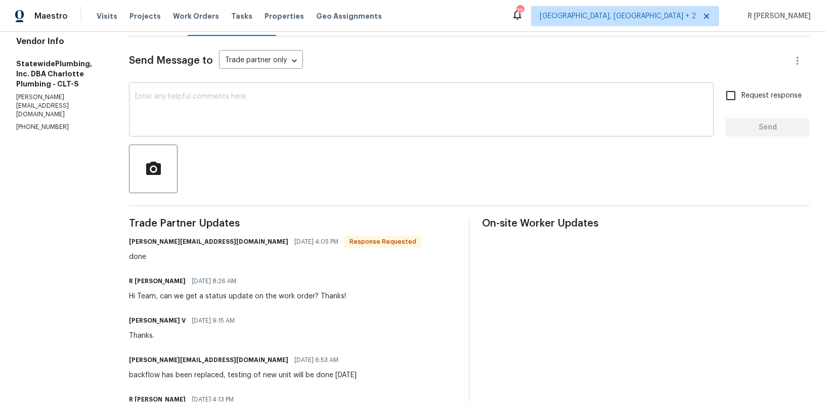
click at [366, 100] on textarea at bounding box center [421, 110] width 573 height 35
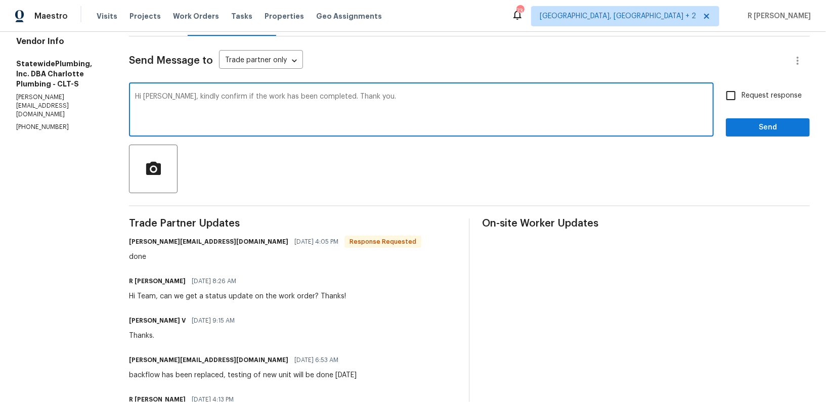
type textarea "Hi Christina, kindly confirm if the work has been completed. Thank you."
click at [762, 125] on span "Send" at bounding box center [768, 127] width 68 height 13
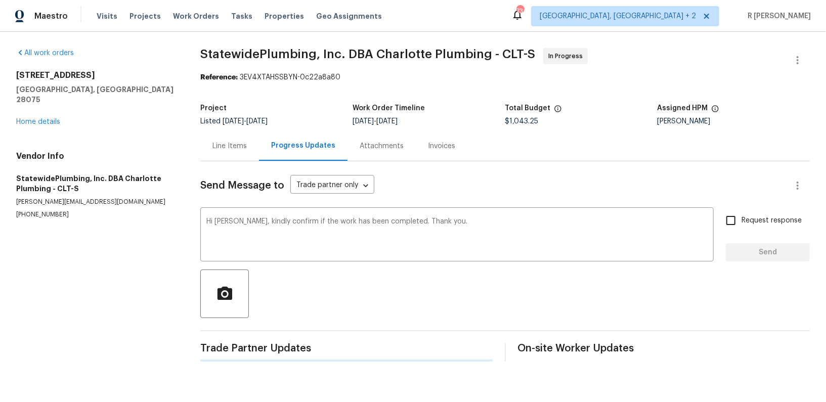
scroll to position [0, 0]
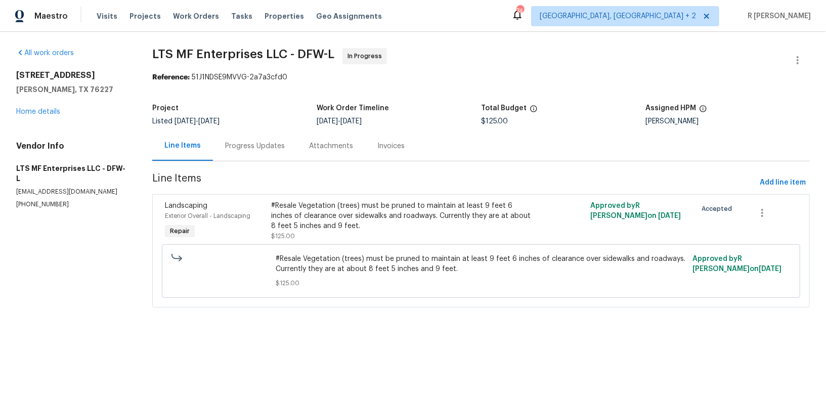
click at [255, 150] on div "Progress Updates" at bounding box center [255, 146] width 60 height 10
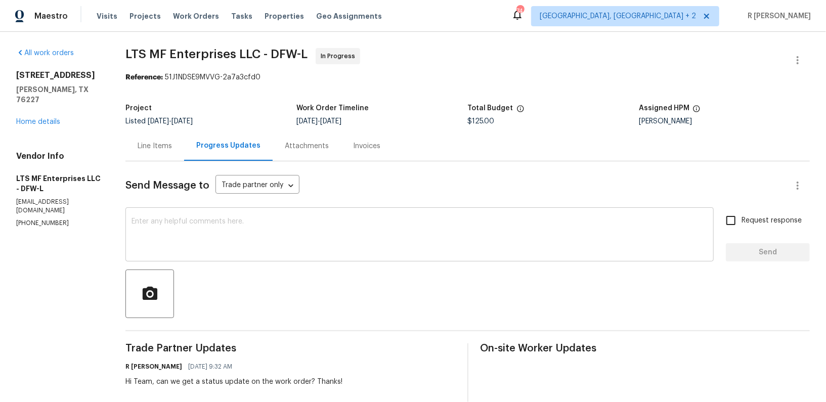
click at [325, 235] on textarea at bounding box center [420, 235] width 576 height 35
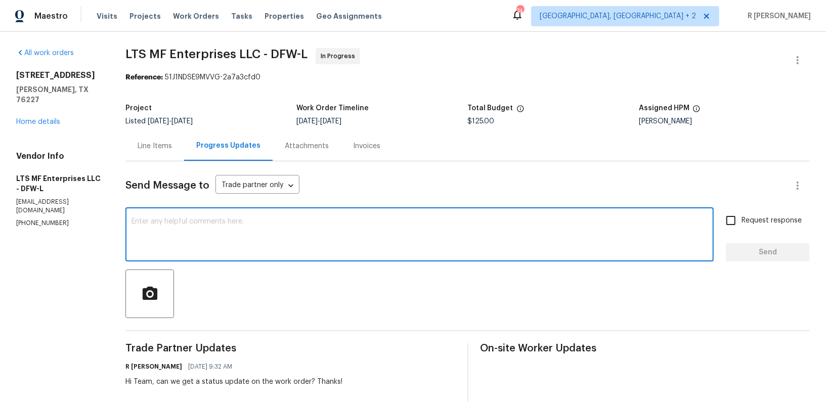
click at [325, 235] on textarea at bounding box center [420, 235] width 576 height 35
paste textarea "I hope everything is on track. Kindly provide a status update on the work order."
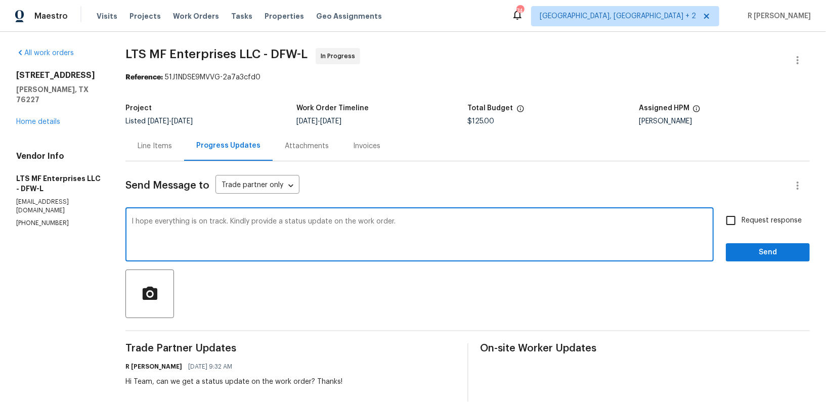
type textarea "I hope everything is on track. Kindly provide a status update on the work order."
click at [758, 253] on span "Send" at bounding box center [768, 252] width 68 height 13
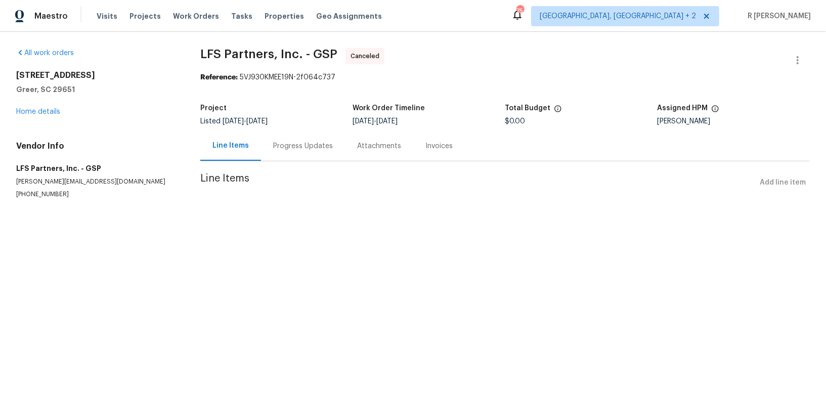
click at [46, 102] on div "[STREET_ADDRESS] Home details" at bounding box center [96, 93] width 160 height 47
click at [38, 110] on link "Home details" at bounding box center [38, 111] width 44 height 7
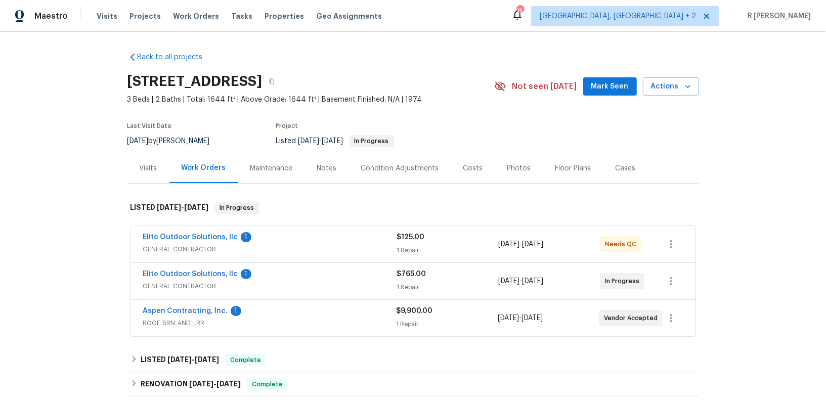
click at [271, 232] on div "Elite Outdoor Solutions, llc 1" at bounding box center [270, 238] width 254 height 12
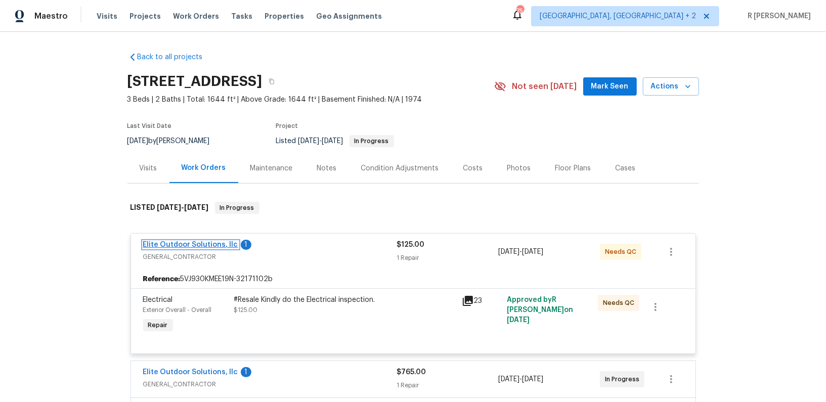
click at [190, 245] on link "Elite Outdoor Solutions, llc" at bounding box center [190, 244] width 95 height 7
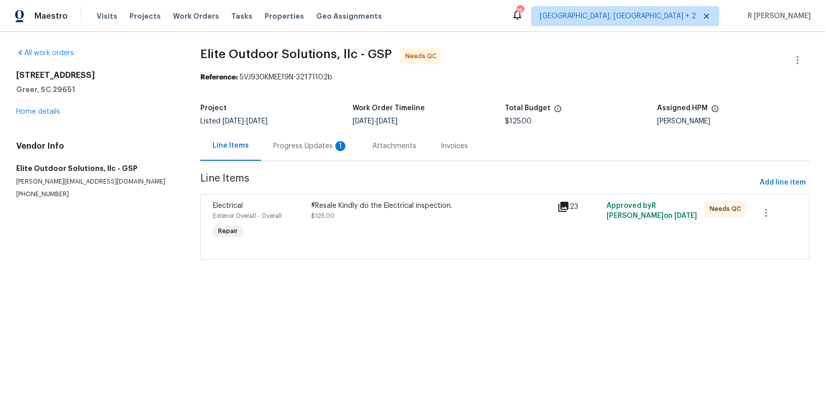
click at [307, 151] on div "Progress Updates 1" at bounding box center [310, 146] width 99 height 30
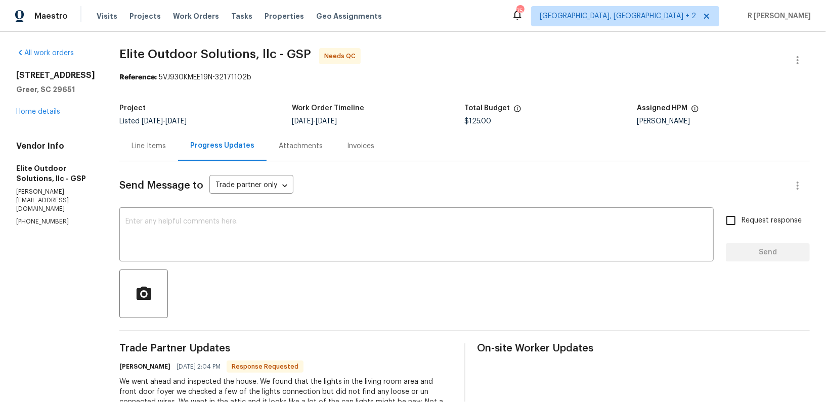
click at [132, 150] on div "Line Items" at bounding box center [149, 146] width 34 height 10
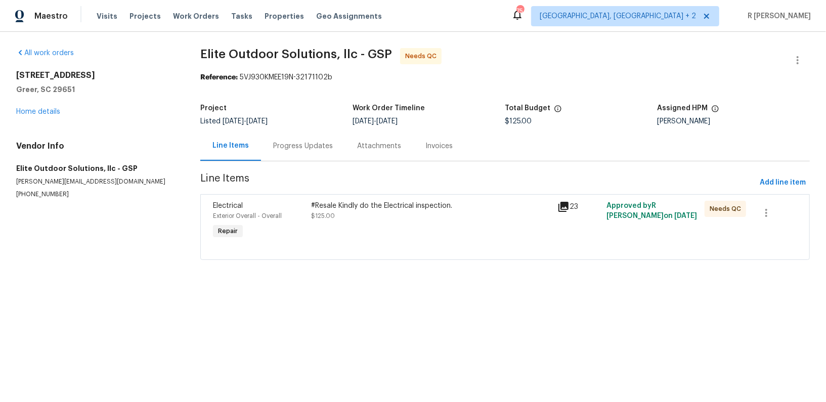
click at [302, 136] on div "Progress Updates" at bounding box center [303, 146] width 84 height 30
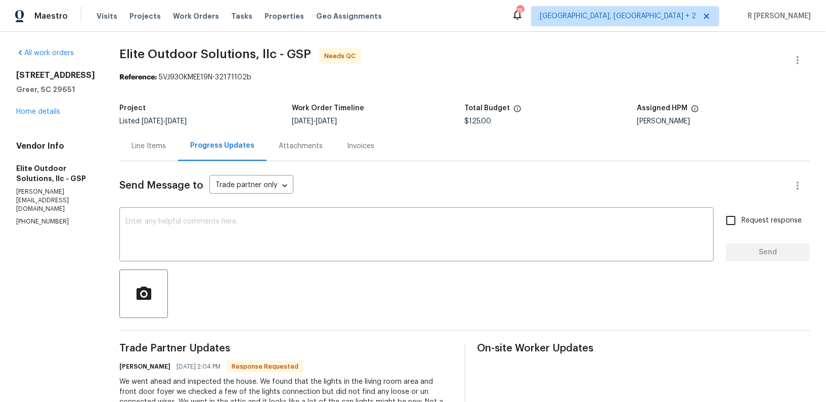
click at [119, 154] on div "Line Items" at bounding box center [148, 146] width 59 height 30
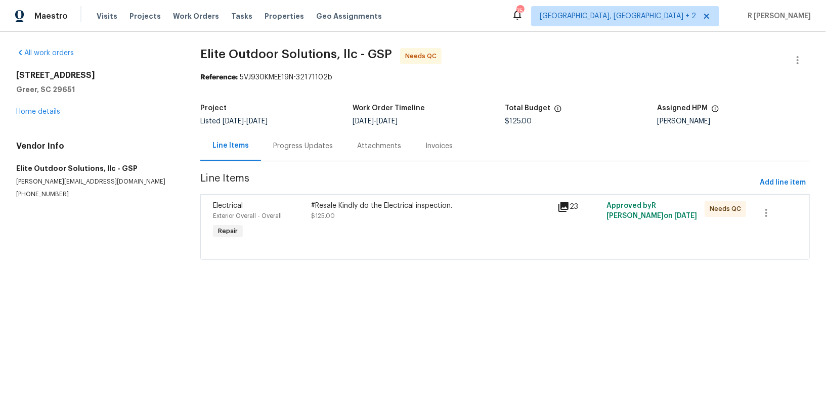
click at [296, 133] on div "Progress Updates" at bounding box center [303, 146] width 84 height 30
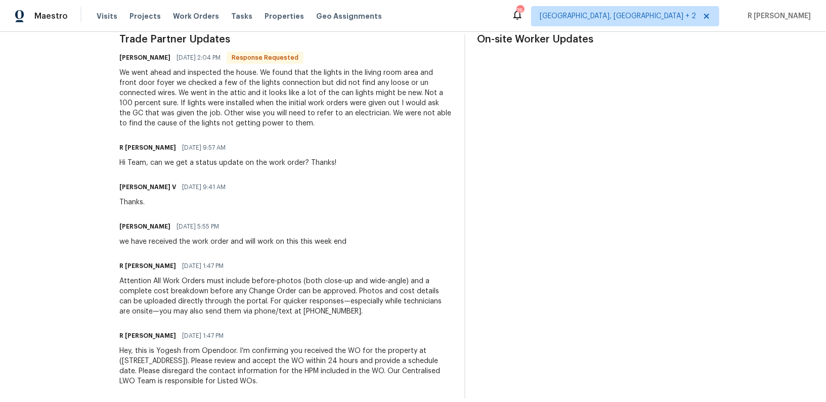
scroll to position [321, 0]
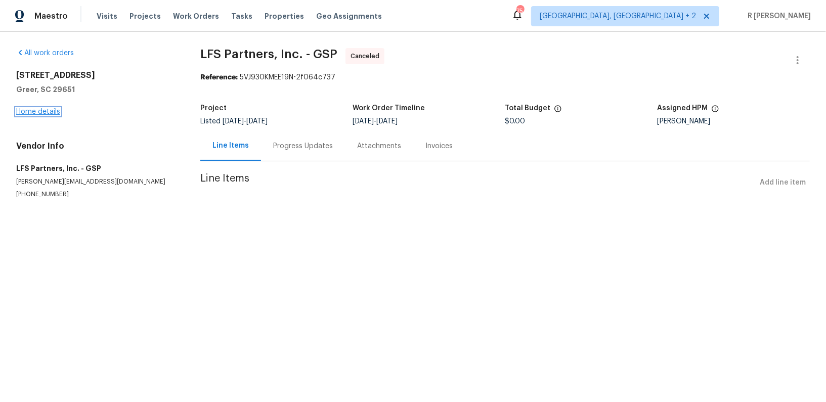
click at [45, 115] on link "Home details" at bounding box center [38, 111] width 44 height 7
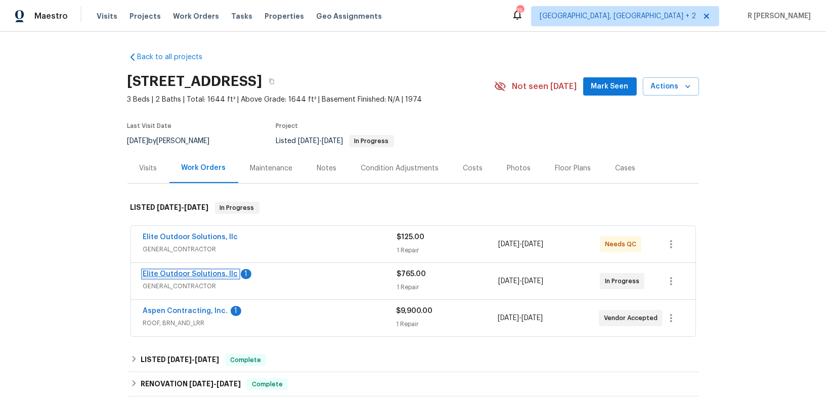
click at [189, 271] on link "Elite Outdoor Solutions, llc" at bounding box center [190, 274] width 95 height 7
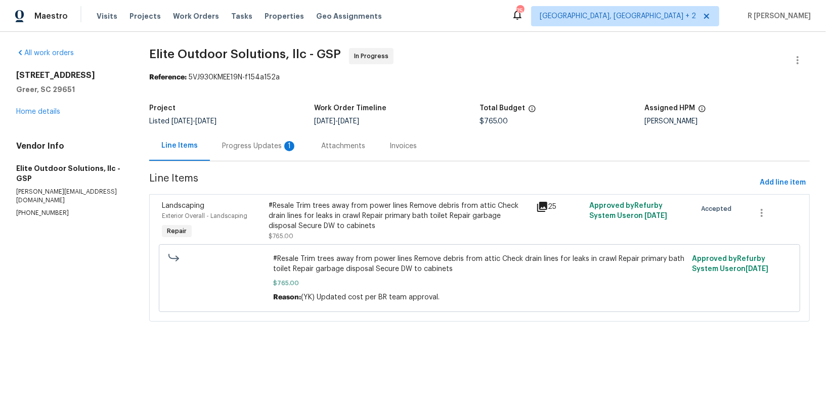
click at [259, 167] on section "Elite Outdoor Solutions, llc - GSP In Progress Reference: 5VJ930KMEE19N-f154a15…" at bounding box center [479, 191] width 661 height 286
click at [265, 142] on div "Progress Updates 1" at bounding box center [259, 146] width 75 height 10
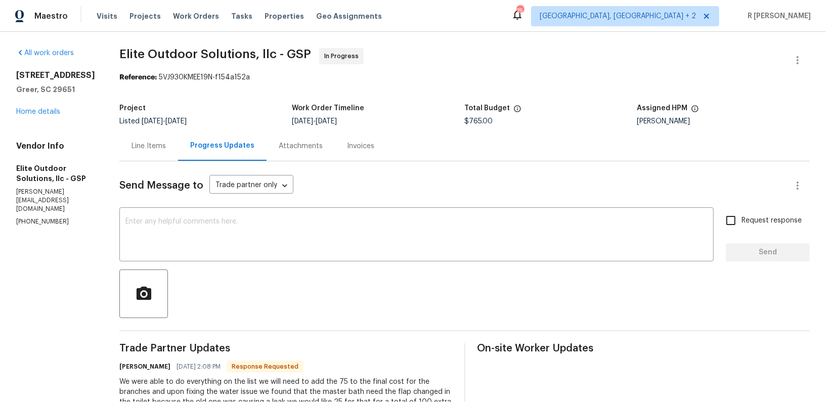
click at [127, 154] on div "Line Items" at bounding box center [148, 146] width 59 height 30
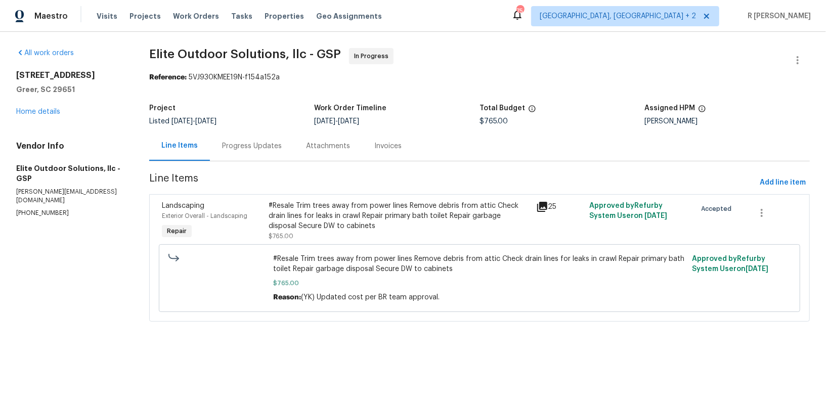
click at [359, 250] on div "#Resale Trim trees away from power lines Remove debris from attic Check drain l…" at bounding box center [480, 278] width 642 height 68
click at [321, 234] on div "#Resale Trim trees away from power lines Remove debris from attic Check drain l…" at bounding box center [399, 221] width 261 height 40
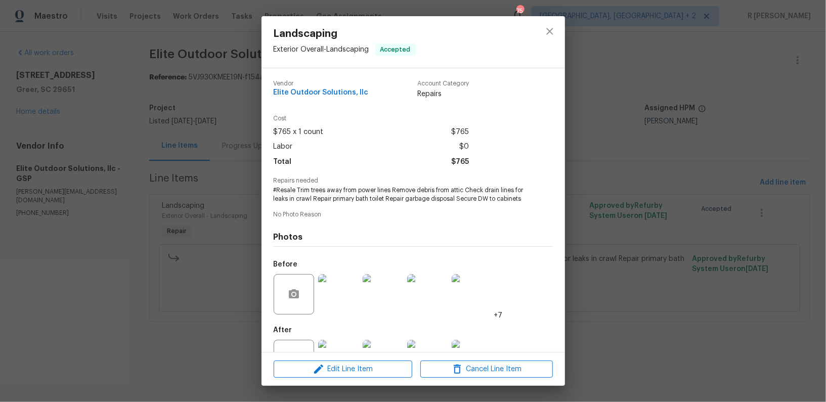
scroll to position [38, 0]
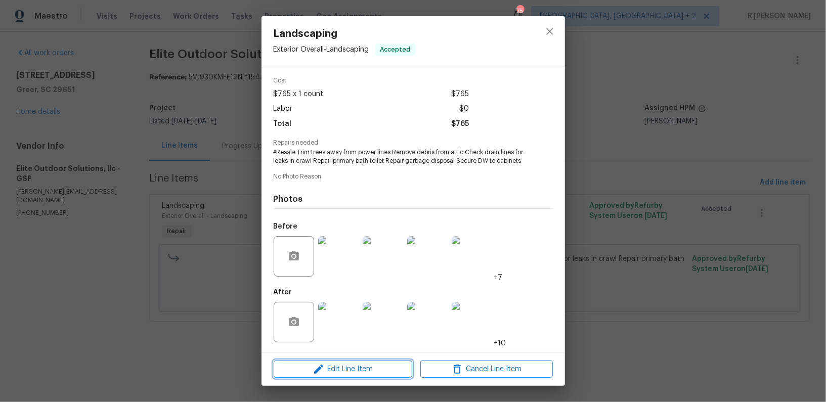
click at [367, 375] on span "Edit Line Item" at bounding box center [343, 369] width 133 height 13
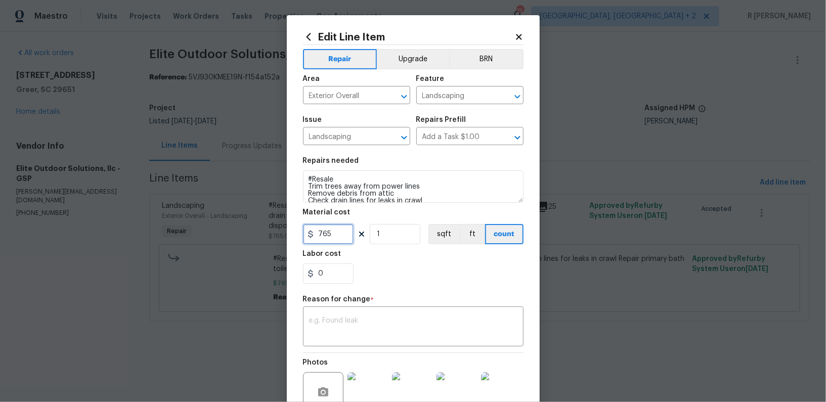
click at [323, 236] on input "765" at bounding box center [328, 234] width 51 height 20
type input "865"
click at [395, 312] on div "x ​" at bounding box center [413, 327] width 221 height 37
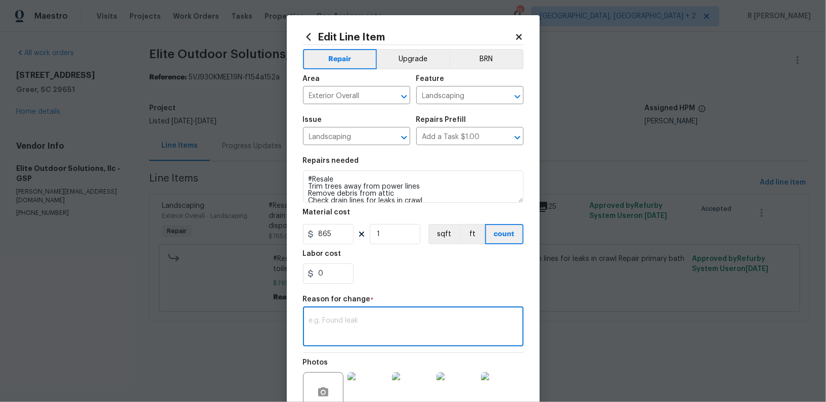
paste textarea "(YK) Updated cost per BR team approval."
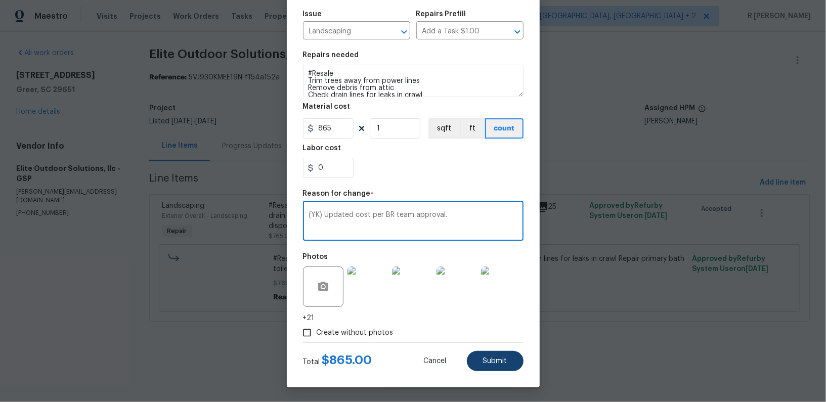
type textarea "(YK) Updated cost per BR team approval."
click at [486, 362] on span "Submit" at bounding box center [495, 362] width 24 height 8
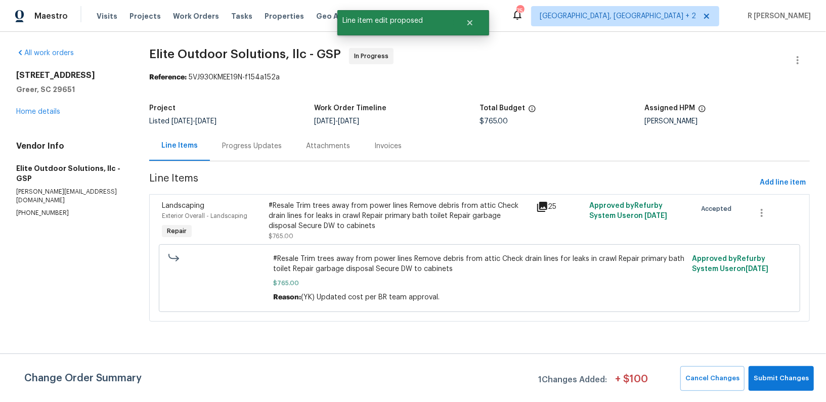
scroll to position [0, 0]
click at [785, 373] on span "Submit Changes" at bounding box center [781, 379] width 55 height 12
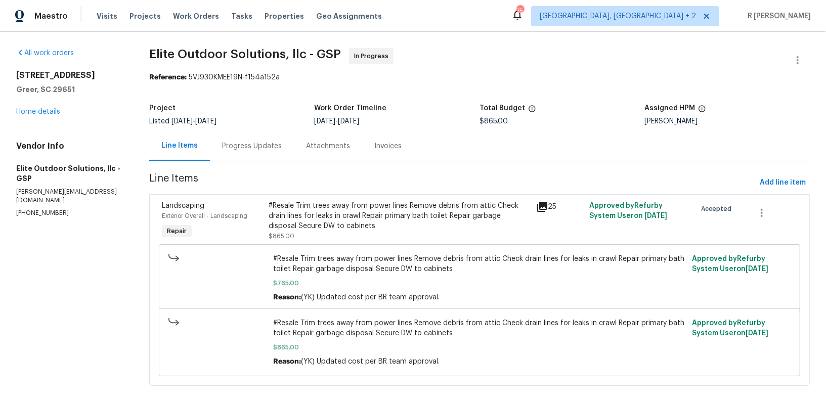
click at [249, 152] on div "Progress Updates" at bounding box center [252, 146] width 84 height 30
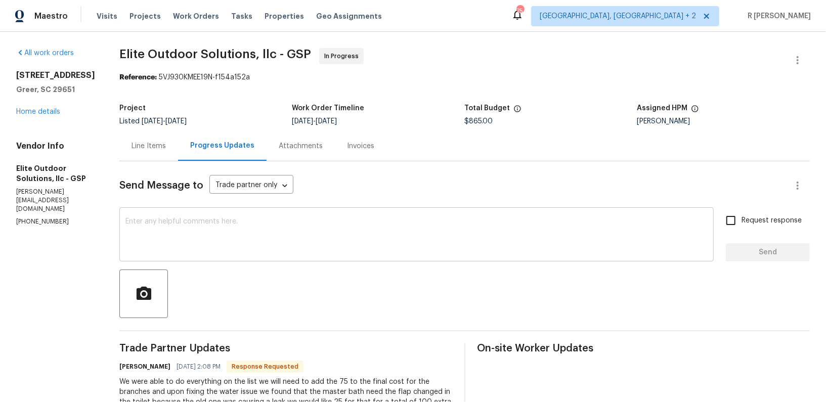
click at [288, 237] on textarea at bounding box center [416, 235] width 582 height 35
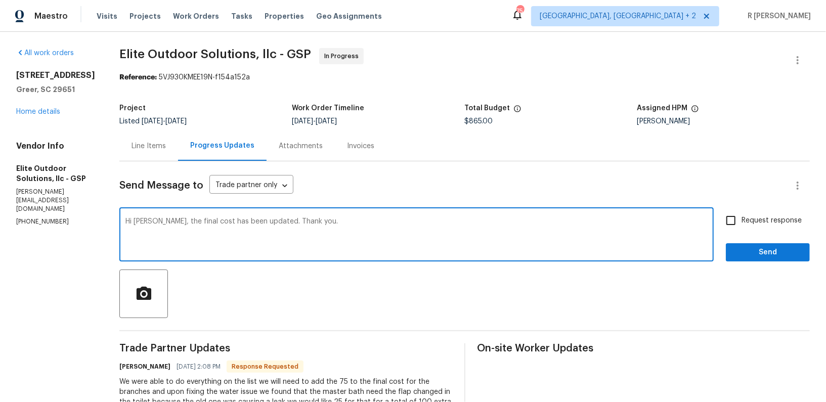
type textarea "Hi Walter, the final cost has been updated. Thank you."
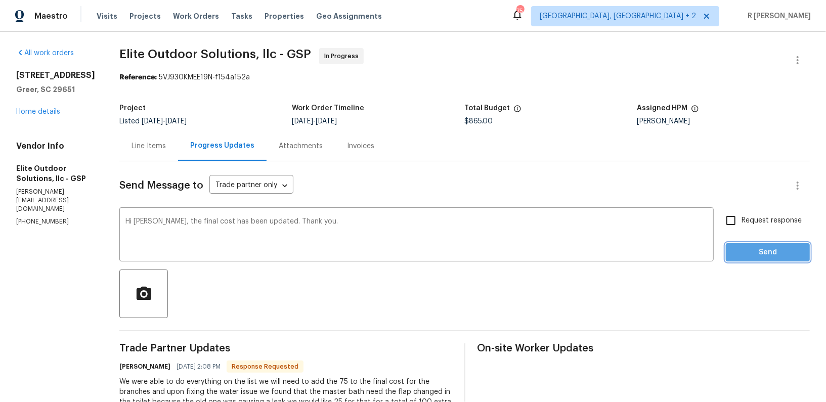
click at [739, 259] on button "Send" at bounding box center [768, 252] width 84 height 19
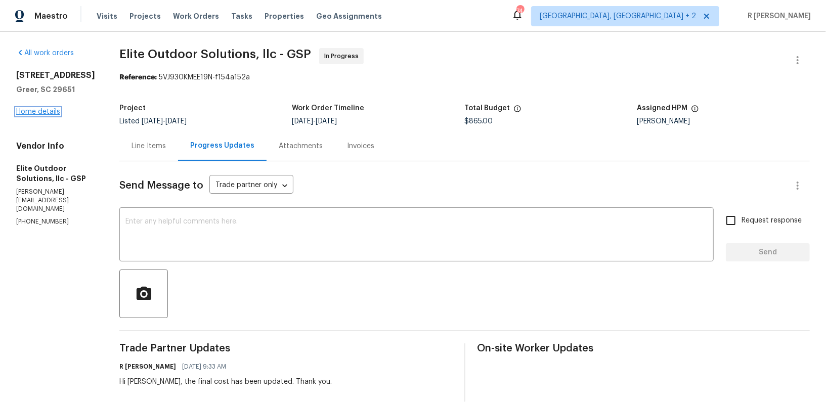
click at [30, 115] on link "Home details" at bounding box center [38, 111] width 44 height 7
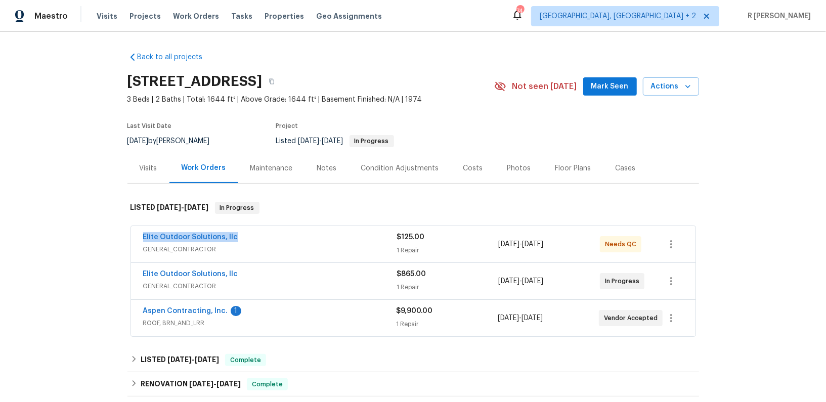
drag, startPoint x: 256, startPoint y: 238, endPoint x: 0, endPoint y: 216, distance: 256.5
click at [0, 216] on div "Back to all projects 504 American Legion Rd, Greer, SC 29651 3 Beds | 2 Baths |…" at bounding box center [413, 217] width 826 height 370
copy link "Elite Outdoor Solutions, llc"
click at [184, 237] on link "Elite Outdoor Solutions, llc" at bounding box center [190, 237] width 95 height 7
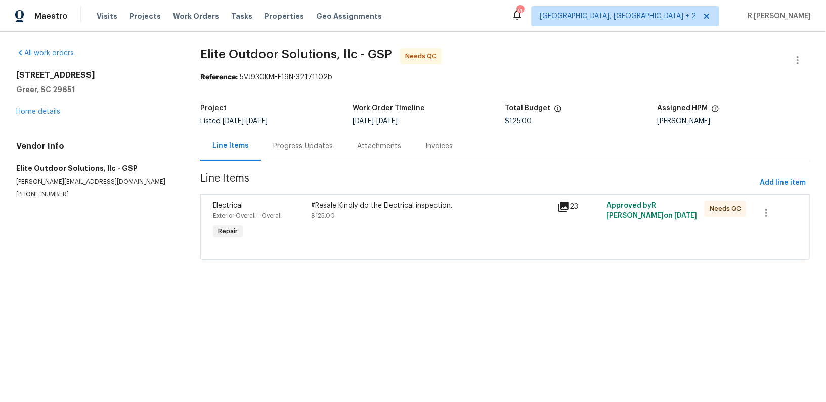
click at [279, 142] on div "Progress Updates" at bounding box center [303, 146] width 60 height 10
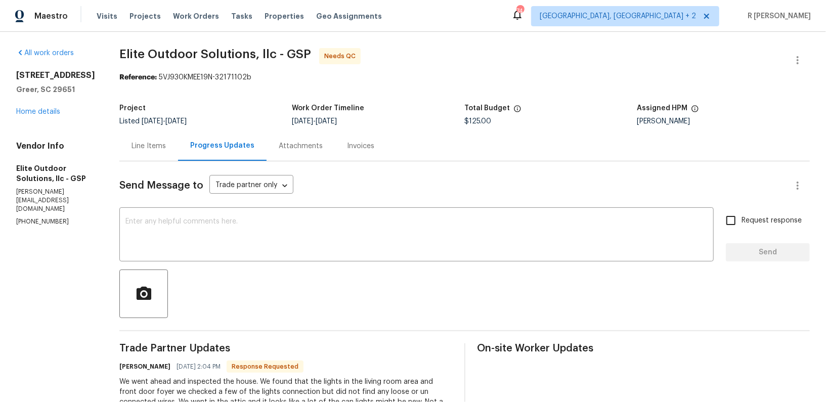
scroll to position [69, 0]
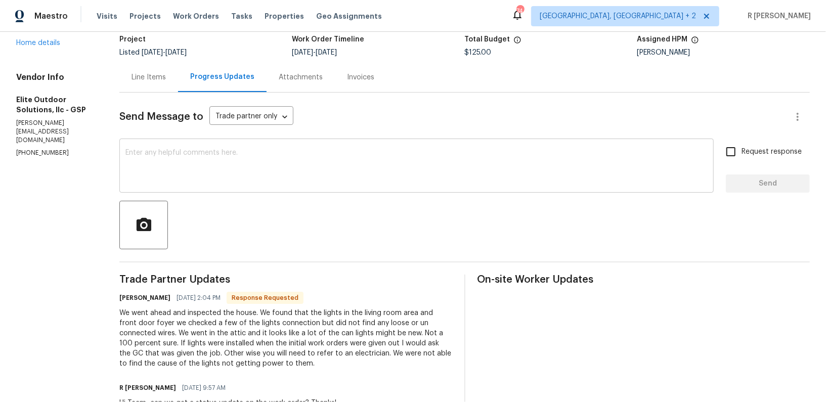
click at [185, 188] on div "x ​" at bounding box center [416, 167] width 595 height 52
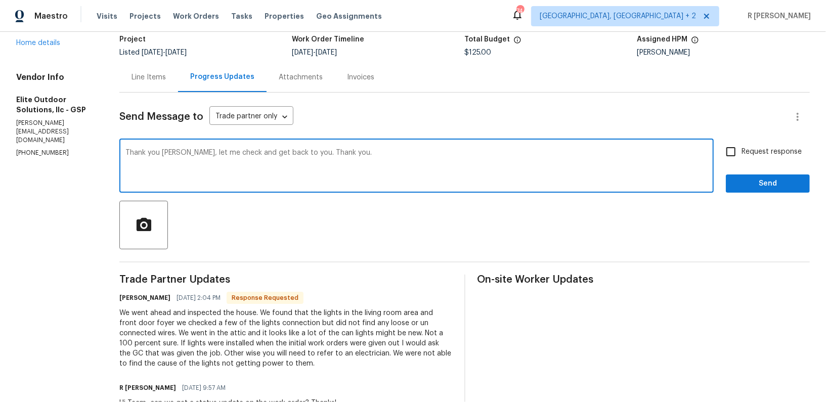
type textarea "Thank you Walter, let me check and get back to you. Thank you."
click at [747, 156] on span "Request response" at bounding box center [772, 152] width 60 height 11
click at [742, 156] on input "Request response" at bounding box center [731, 151] width 21 height 21
checkbox input "true"
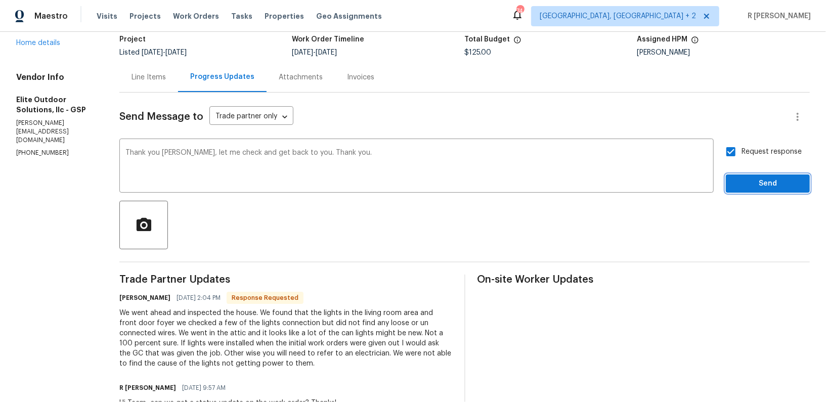
click at [755, 179] on span "Send" at bounding box center [768, 184] width 68 height 13
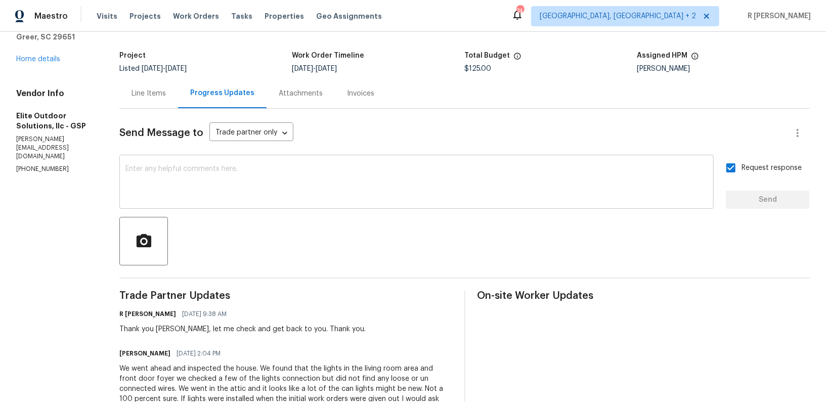
scroll to position [107, 0]
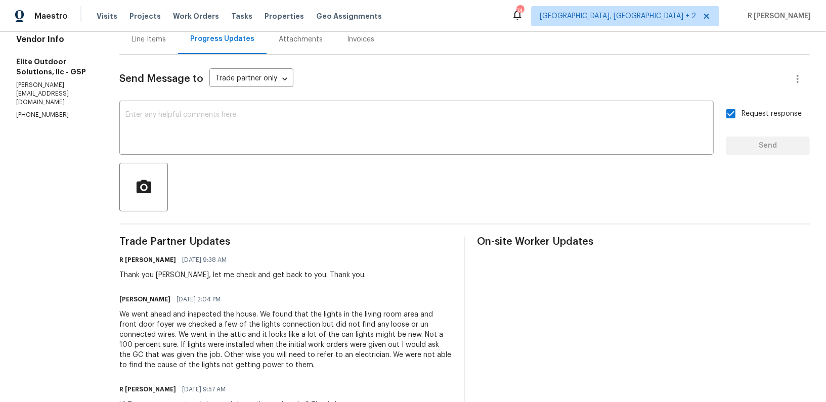
click at [229, 330] on div "We went ahead and inspected the house. We found that the lights in the living r…" at bounding box center [285, 340] width 333 height 61
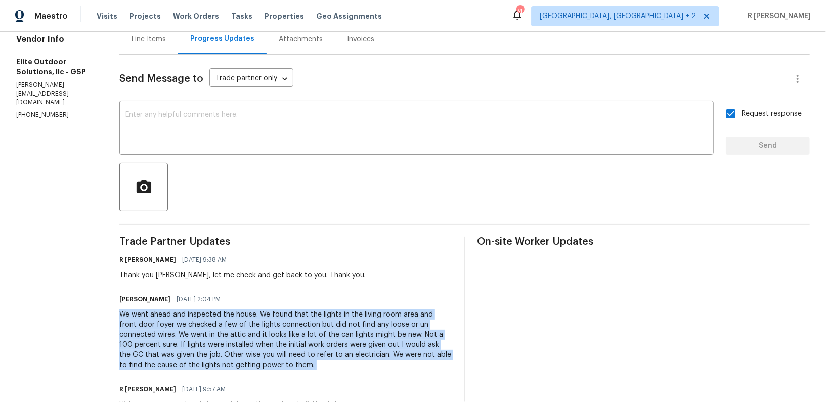
click at [229, 330] on div "We went ahead and inspected the house. We found that the lights in the living r…" at bounding box center [285, 340] width 333 height 61
copy div "We went ahead and inspected the house. We found that the lights in the living r…"
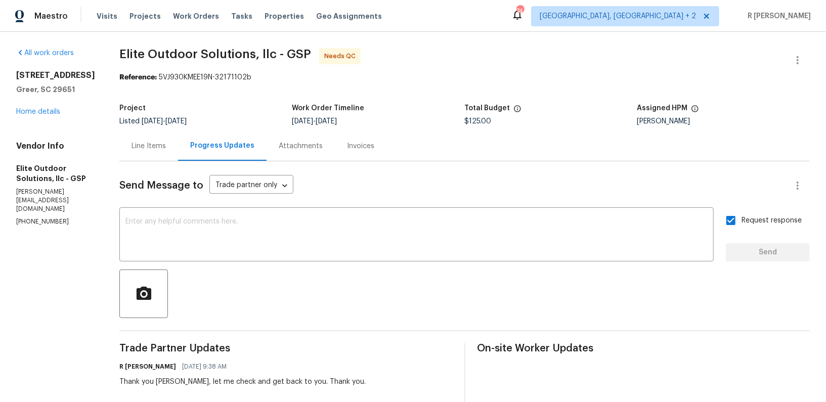
click at [38, 128] on div "All work orders 504 American Legion Rd Greer, SC 29651 Home details Vendor Info…" at bounding box center [55, 137] width 79 height 179
click at [26, 115] on link "Home details" at bounding box center [38, 111] width 44 height 7
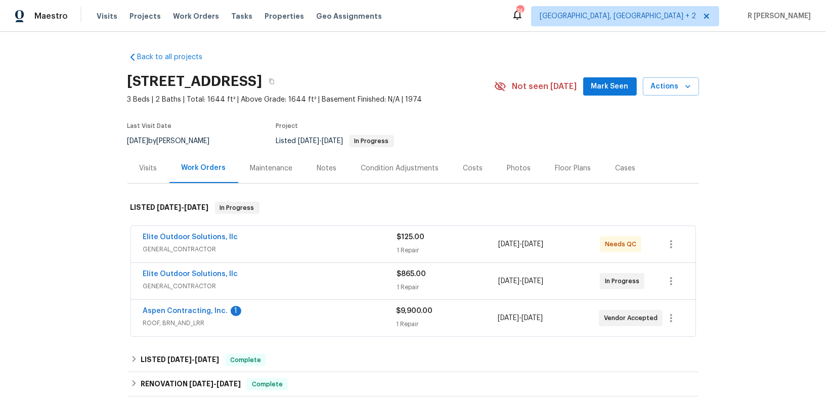
click at [189, 306] on span "Aspen Contracting, Inc." at bounding box center [185, 311] width 85 height 10
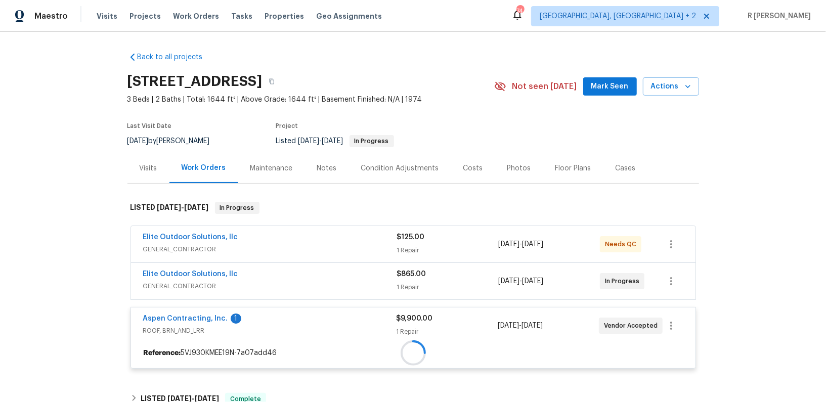
click at [163, 344] on div at bounding box center [413, 353] width 565 height 18
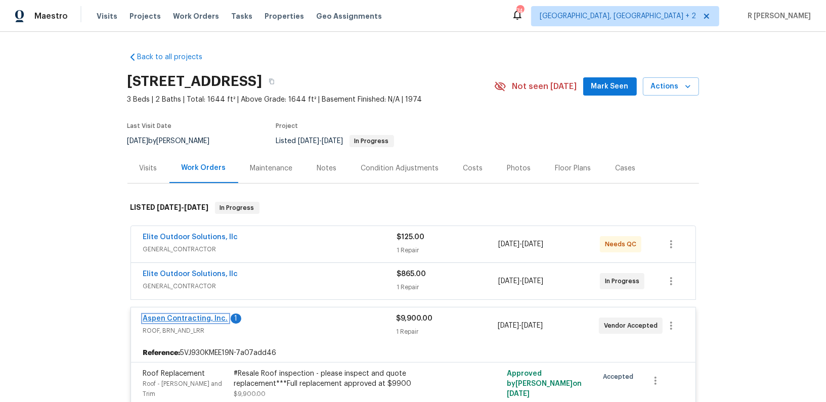
click at [150, 317] on link "Aspen Contracting, Inc." at bounding box center [185, 318] width 85 height 7
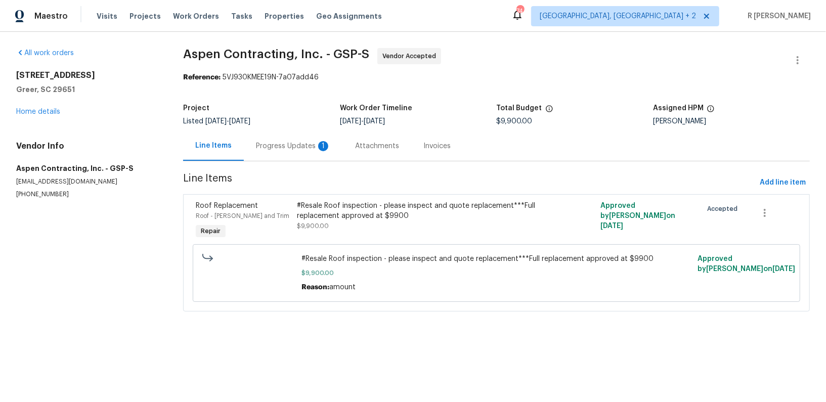
click at [299, 129] on div "Project Listed 9/9/2025 - 9/15/2025 Work Order Timeline 9/9/2025 - 9/12/2025 To…" at bounding box center [496, 115] width 627 height 32
click at [301, 147] on div "Progress Updates 1" at bounding box center [293, 146] width 75 height 10
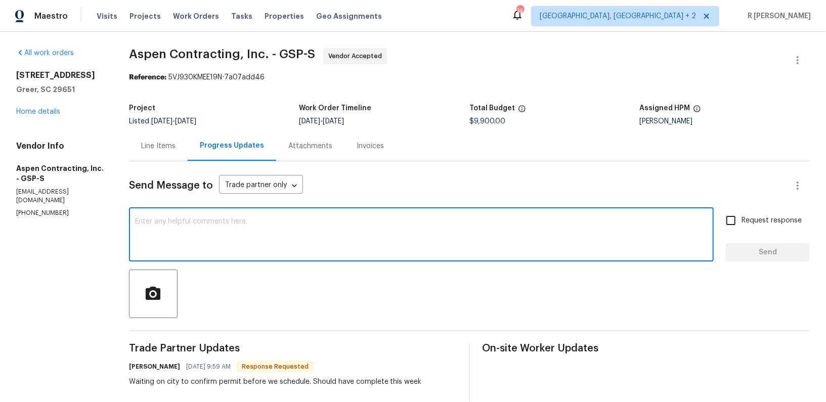
click at [239, 230] on textarea at bounding box center [421, 235] width 573 height 35
type textarea "Thank you Kyle, do keep us posted."
click at [758, 220] on span "Request response" at bounding box center [772, 221] width 60 height 11
click at [742, 220] on input "Request response" at bounding box center [731, 220] width 21 height 21
checkbox input "true"
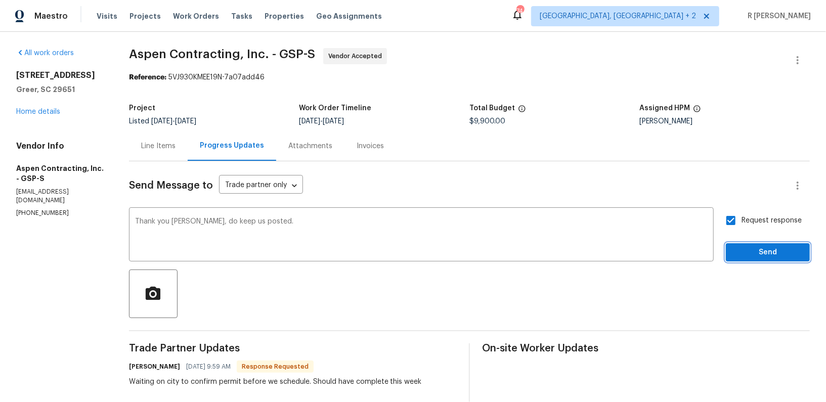
click at [765, 252] on span "Send" at bounding box center [768, 252] width 68 height 13
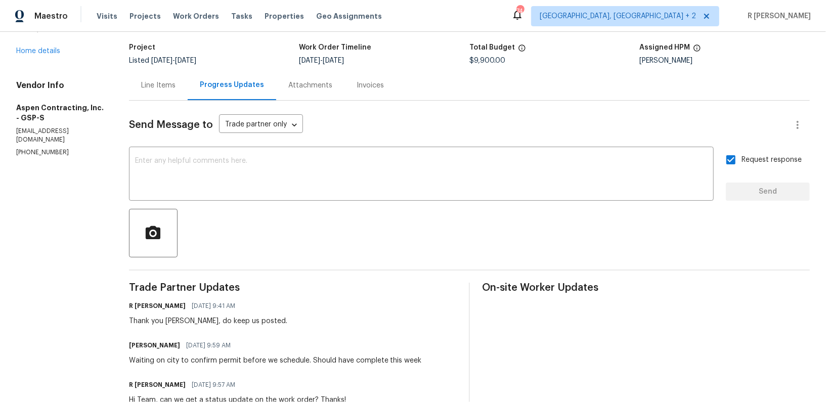
scroll to position [134, 0]
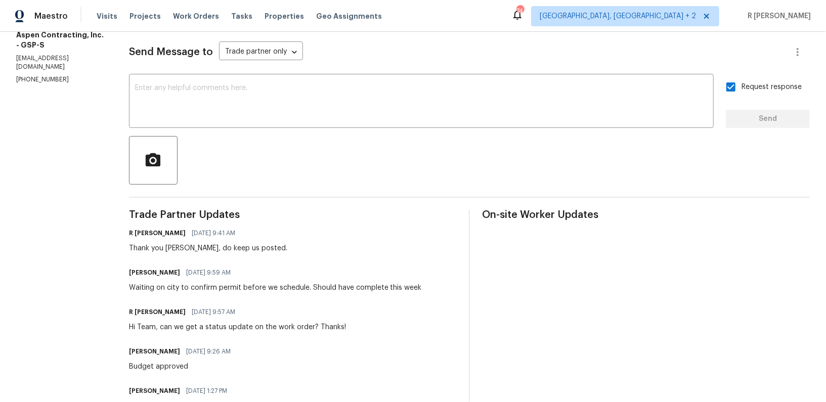
click at [202, 281] on div "Kyle Heasley 09/15/2025 9:59 AM Waiting on city to confirm permit before we sch…" at bounding box center [275, 279] width 293 height 27
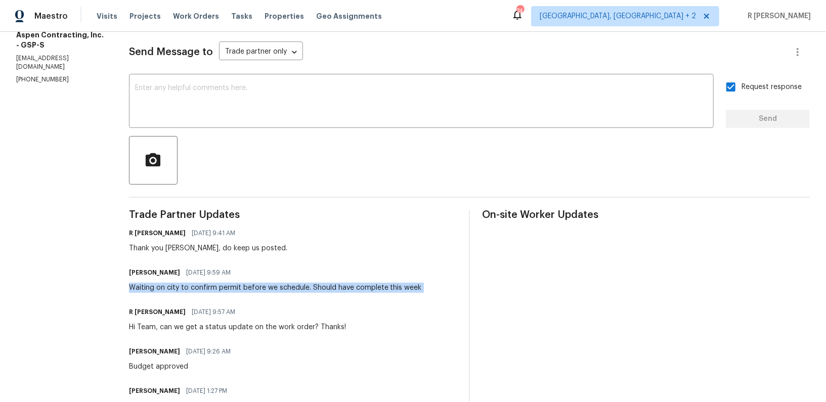
click at [202, 281] on div "Kyle Heasley 09/15/2025 9:59 AM Waiting on city to confirm permit before we sch…" at bounding box center [275, 279] width 293 height 27
copy div "Waiting on city to confirm permit before we schedule. Should have complete this…"
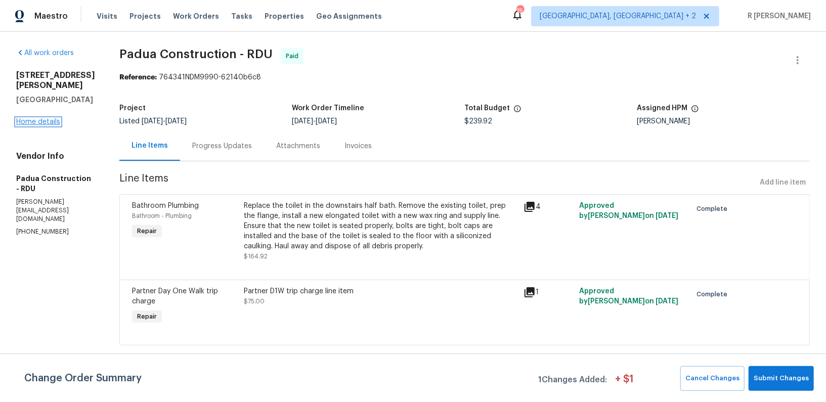
click at [44, 124] on link "Home details" at bounding box center [38, 121] width 44 height 7
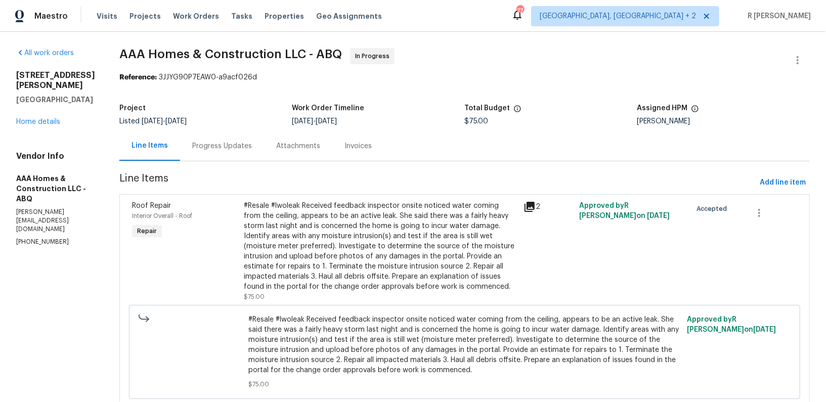
click at [237, 145] on div "Progress Updates" at bounding box center [222, 146] width 60 height 10
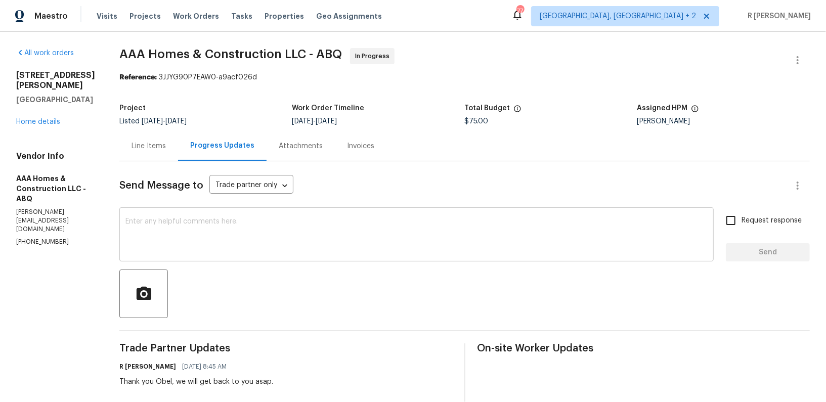
click at [321, 252] on textarea at bounding box center [416, 235] width 582 height 35
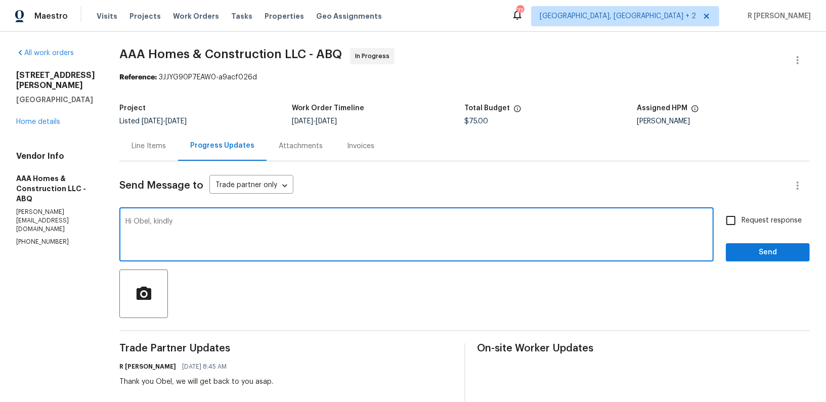
paste textarea "give us a cost breakdown for the skylight and roof repairs?"
type textarea "Hi Obel, kindly give us a cost breakdown for the skylight and roof repairs? Tha…"
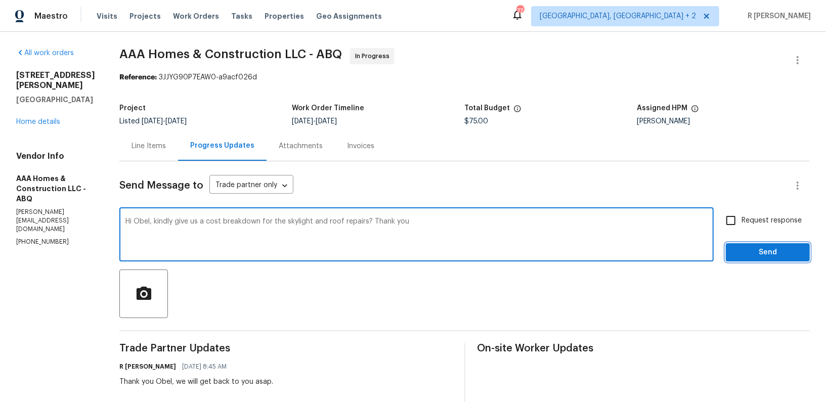
click at [758, 243] on button "Send" at bounding box center [768, 252] width 84 height 19
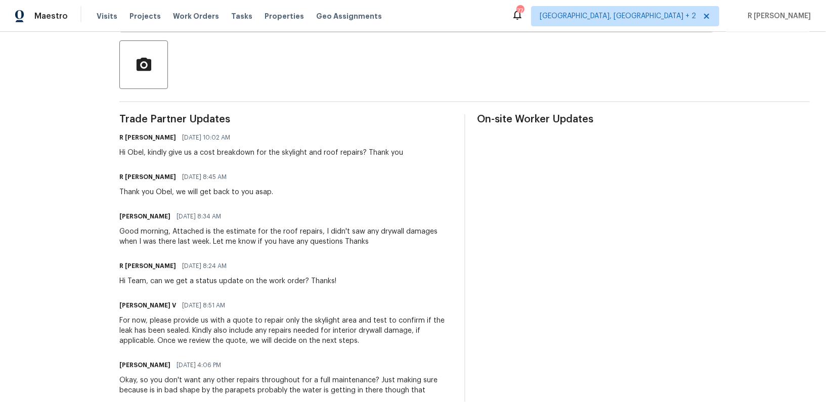
scroll to position [269, 0]
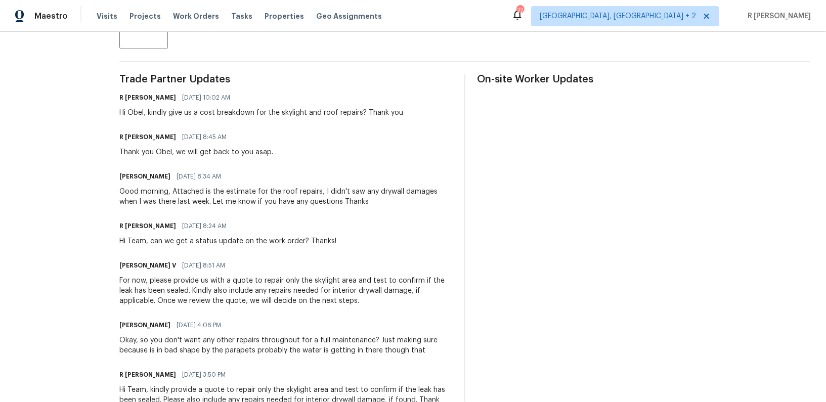
click at [250, 204] on div "Good morning, Attached is the estimate for the roof repairs, I didn't saw any d…" at bounding box center [285, 197] width 333 height 20
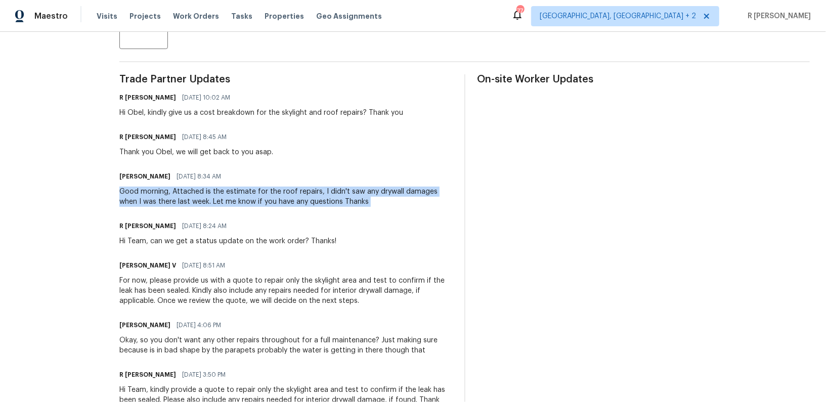
click at [250, 204] on div "Good morning, Attached is the estimate for the roof repairs, I didn't saw any d…" at bounding box center [285, 197] width 333 height 20
copy div "Good morning, Attached is the estimate for the roof repairs, I didn't saw any d…"
